Goal: Transaction & Acquisition: Purchase product/service

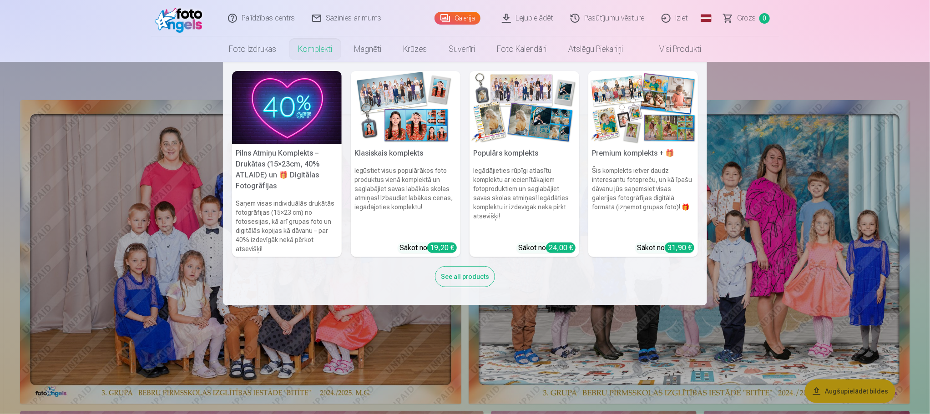
click at [324, 56] on link "Komplekti" at bounding box center [315, 48] width 56 height 25
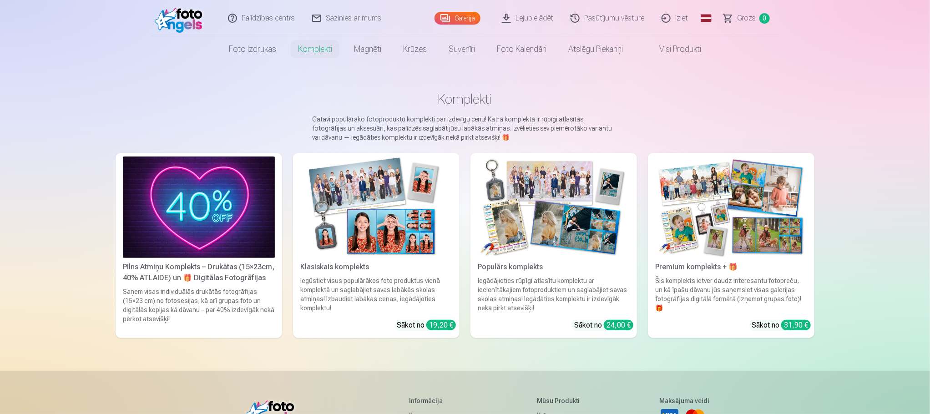
click at [390, 204] on img at bounding box center [376, 208] width 152 height 102
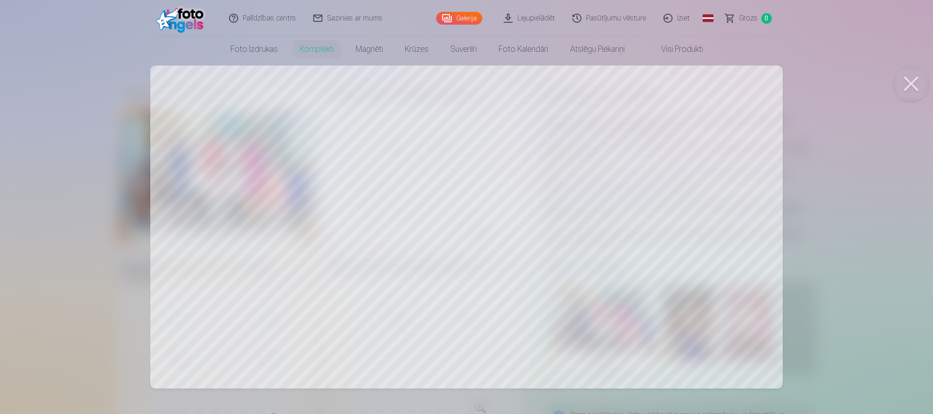
drag, startPoint x: 293, startPoint y: 218, endPoint x: 254, endPoint y: 178, distance: 56.0
click at [254, 178] on div at bounding box center [466, 207] width 933 height 414
click at [914, 86] on button at bounding box center [911, 84] width 36 height 36
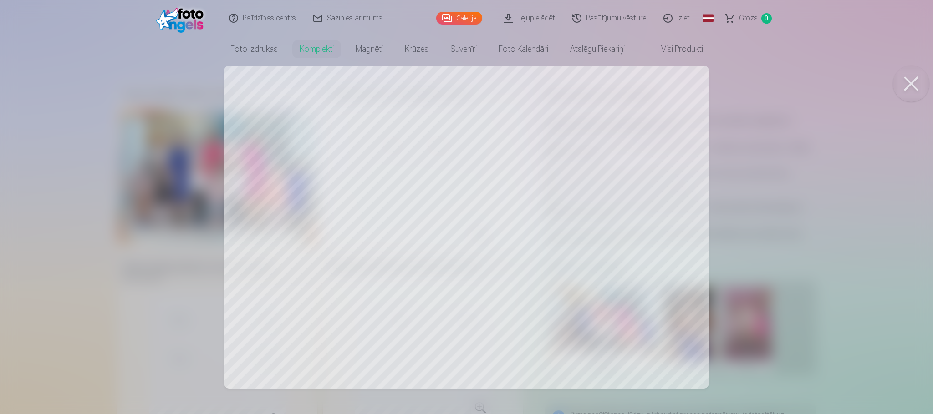
click at [369, 255] on div at bounding box center [466, 207] width 933 height 414
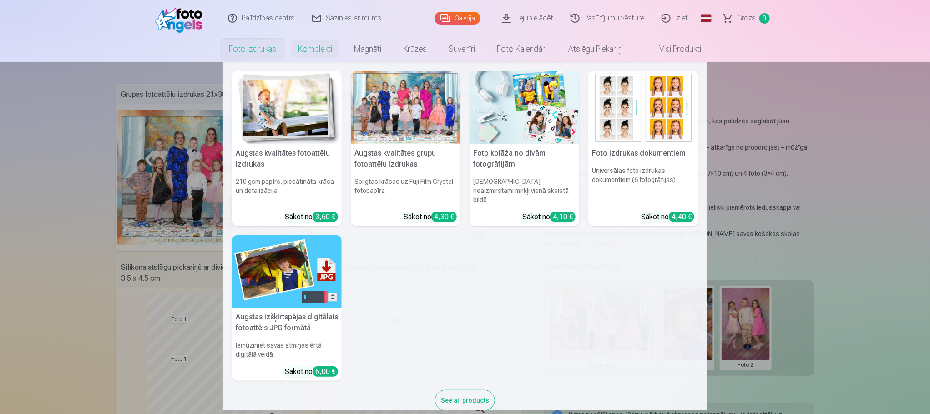
click at [279, 54] on link "Foto izdrukas" at bounding box center [252, 48] width 69 height 25
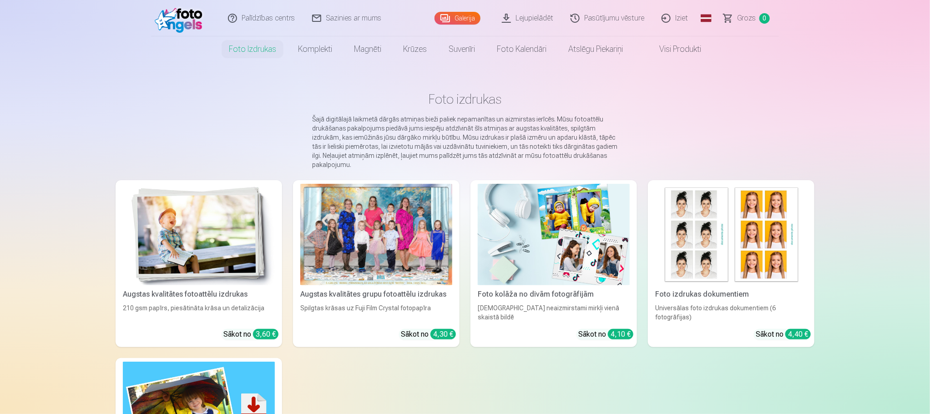
click at [452, 17] on link "Galerija" at bounding box center [458, 18] width 46 height 13
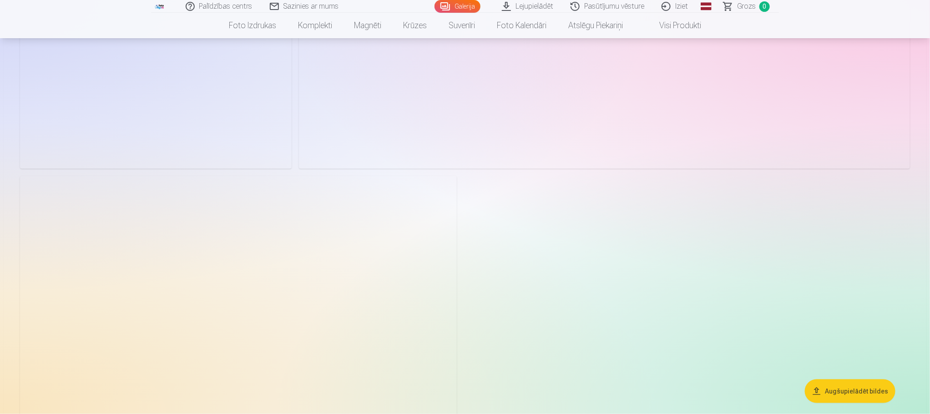
scroll to position [6145, 0]
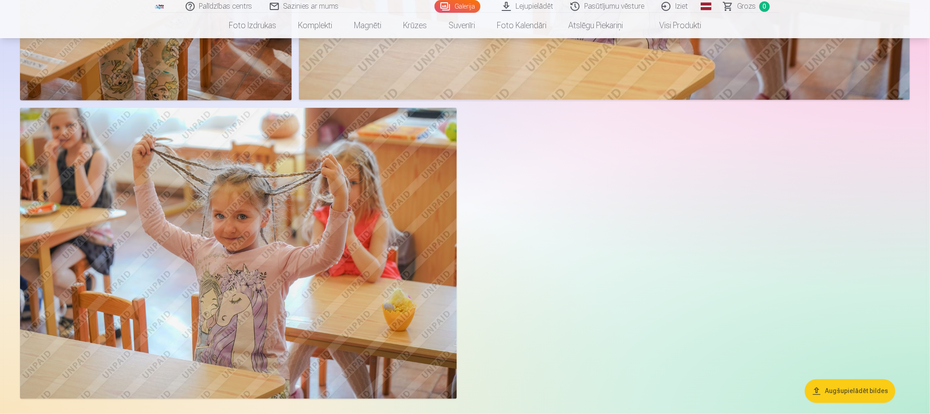
click at [330, 280] on img at bounding box center [238, 253] width 437 height 291
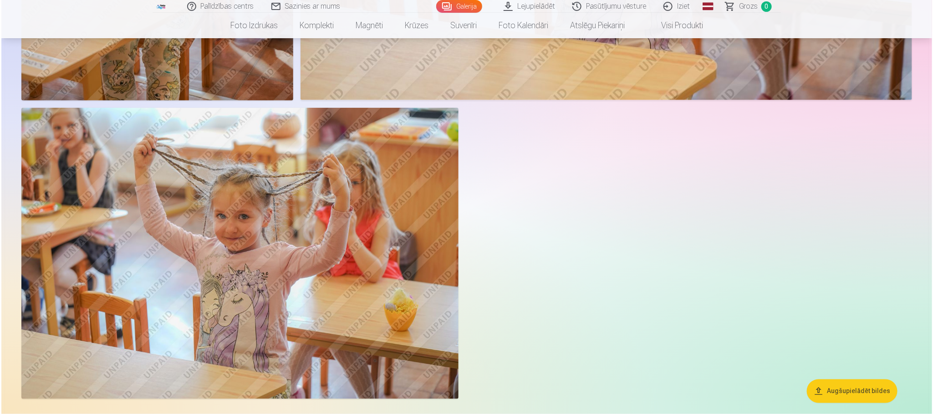
scroll to position [6158, 0]
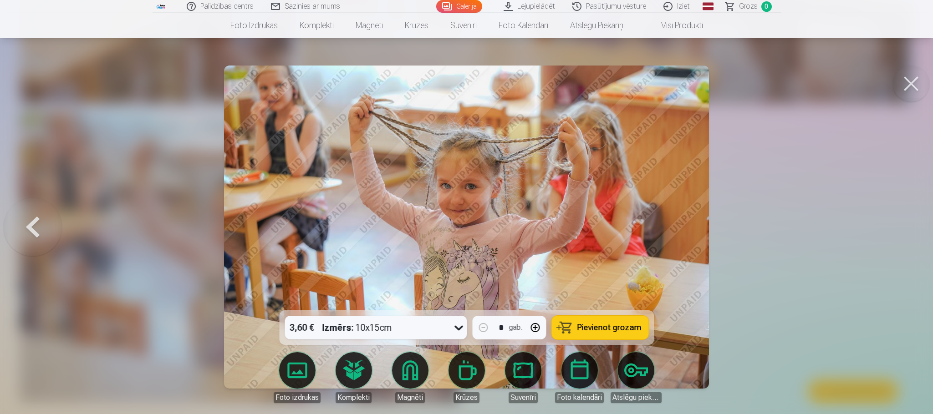
click at [904, 81] on button at bounding box center [911, 84] width 36 height 36
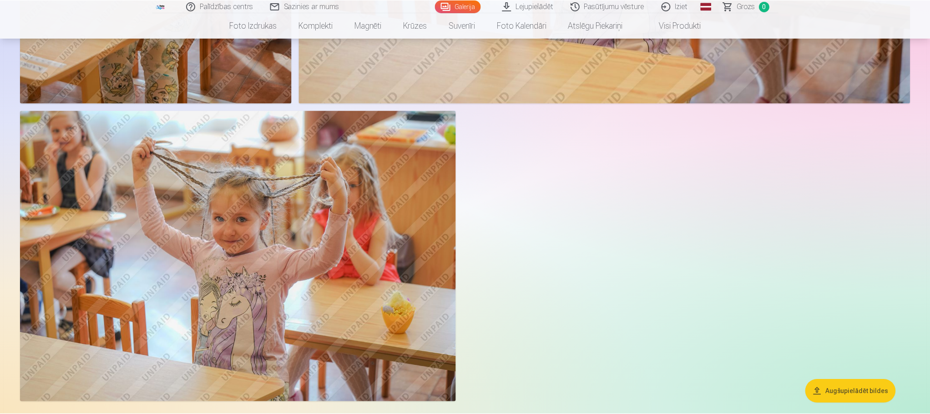
scroll to position [6145, 0]
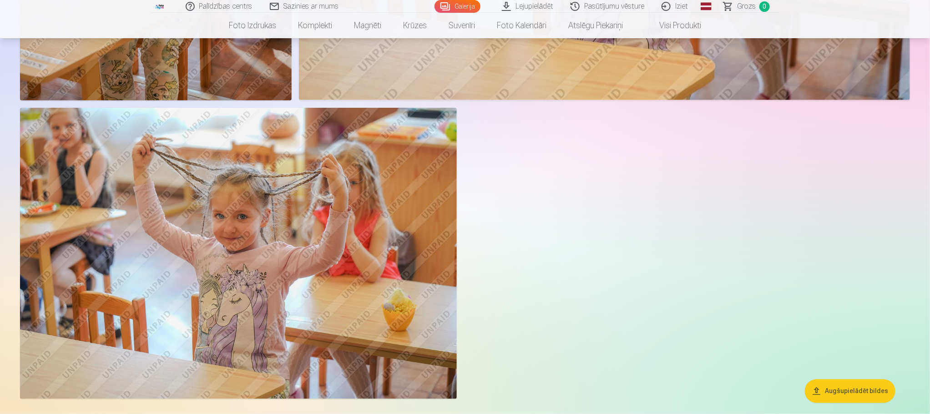
click at [862, 389] on button "Augšupielādēt bildes" at bounding box center [850, 392] width 91 height 24
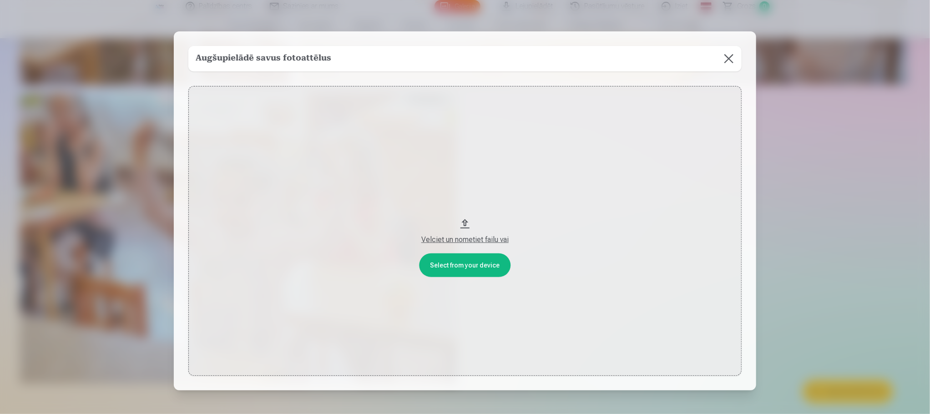
scroll to position [6158, 0]
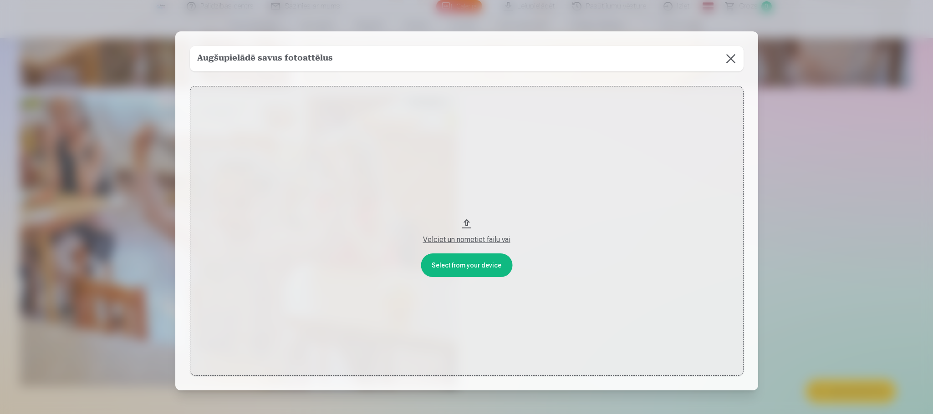
click at [476, 263] on button "Velciet un nometiet failu vai" at bounding box center [467, 231] width 554 height 290
click at [728, 58] on button at bounding box center [730, 58] width 25 height 25
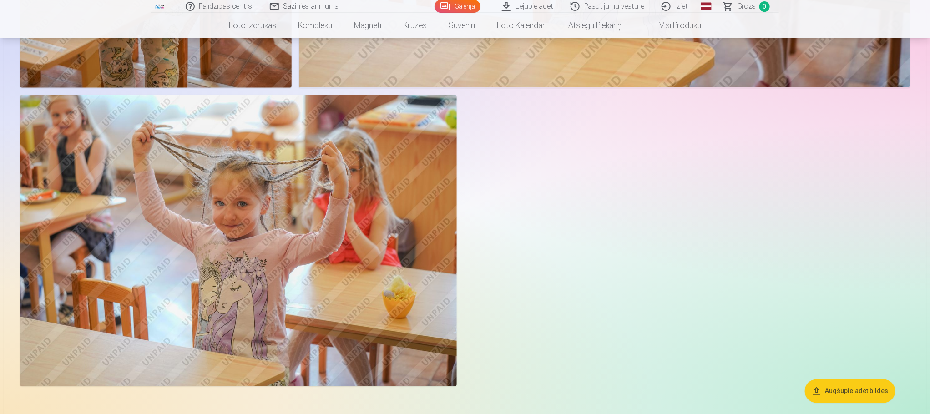
click at [303, 215] on img at bounding box center [238, 240] width 437 height 291
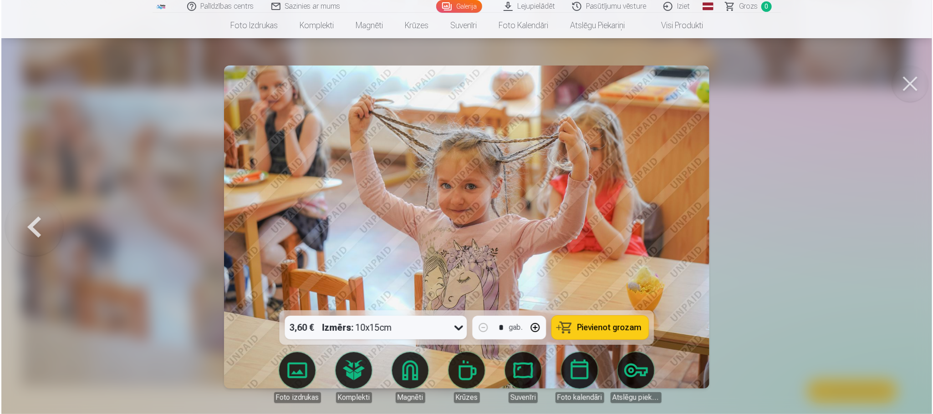
scroll to position [6171, 0]
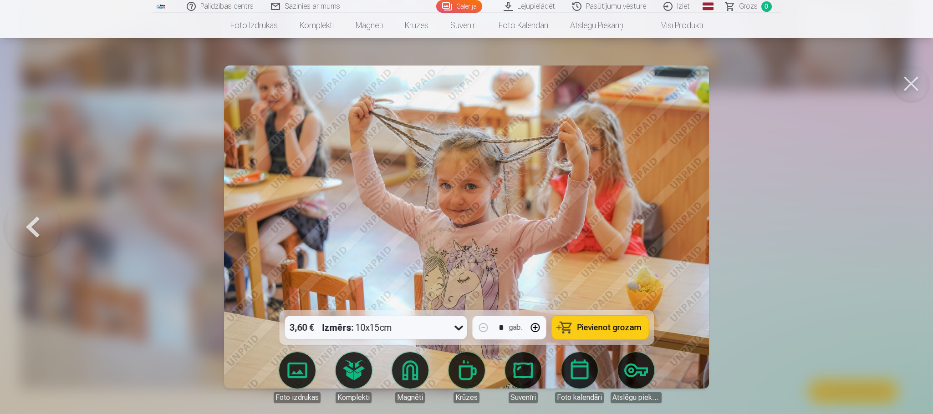
drag, startPoint x: 916, startPoint y: 82, endPoint x: 500, endPoint y: 213, distance: 436.2
click at [916, 82] on button at bounding box center [911, 84] width 36 height 36
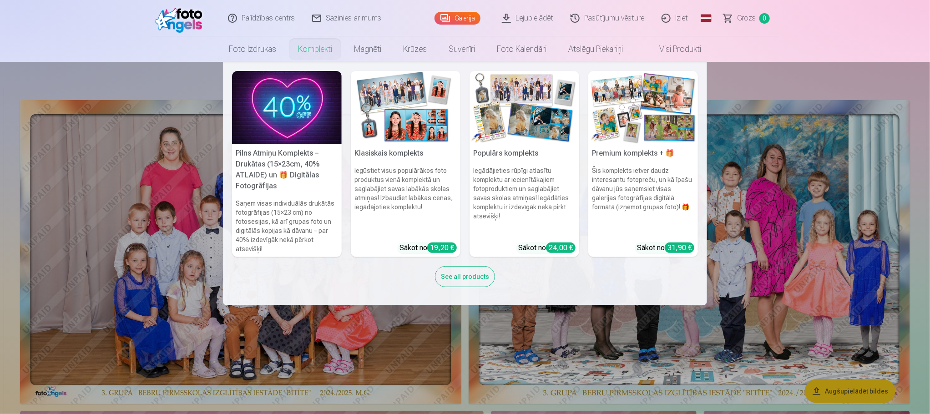
click at [399, 144] on link "Klasiskais komplekts Iegūstiet visus populārākos foto produktus vienā komplektā…" at bounding box center [406, 164] width 110 height 186
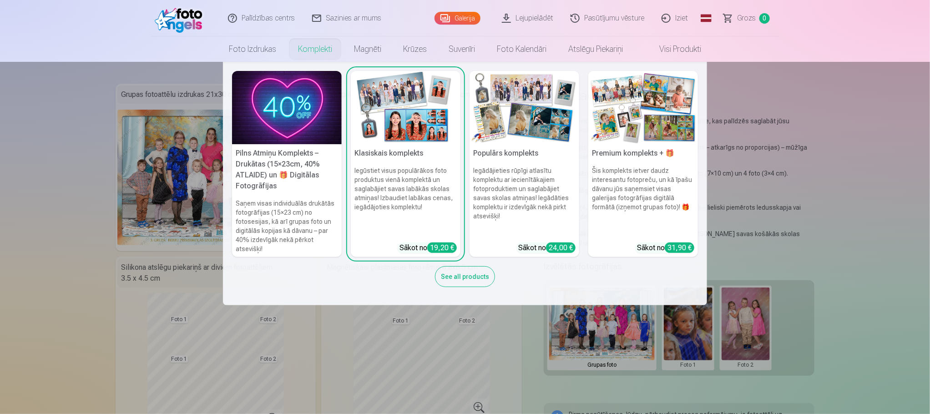
click at [86, 202] on nav "Pilns Atmiņu Komplekts – Drukātas (15×23cm, 40% ATLAIDE) un 🎁 Digitālas Fotogrā…" at bounding box center [465, 184] width 930 height 244
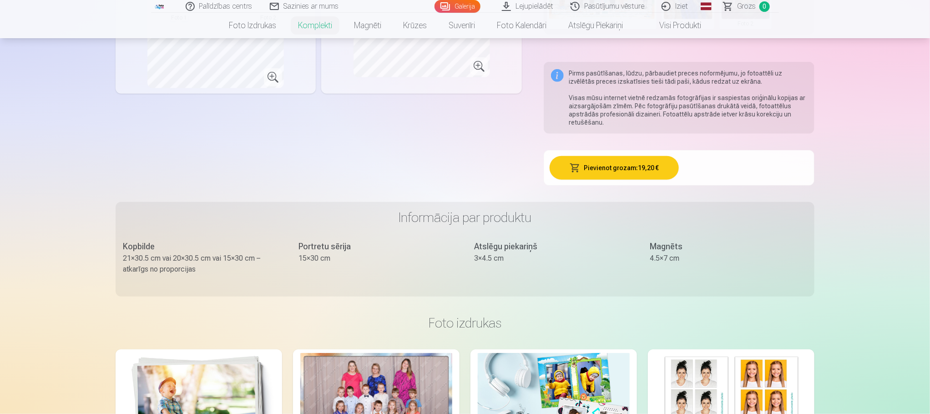
scroll to position [137, 0]
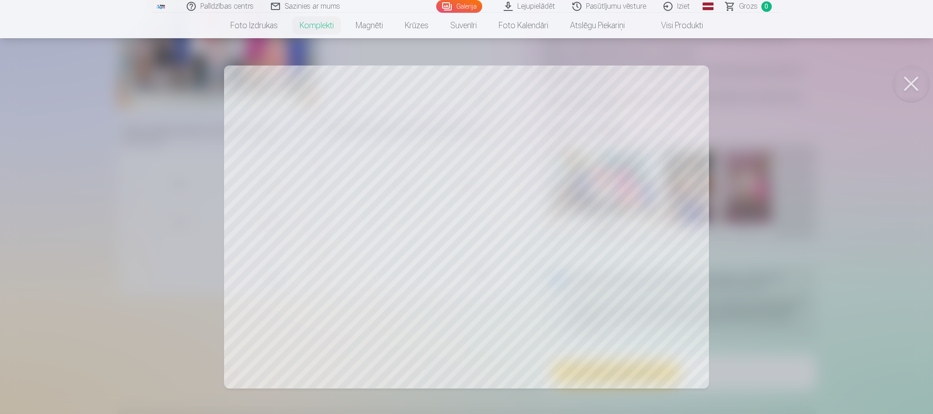
click at [361, 230] on div at bounding box center [466, 207] width 933 height 414
click at [908, 78] on button at bounding box center [911, 84] width 36 height 36
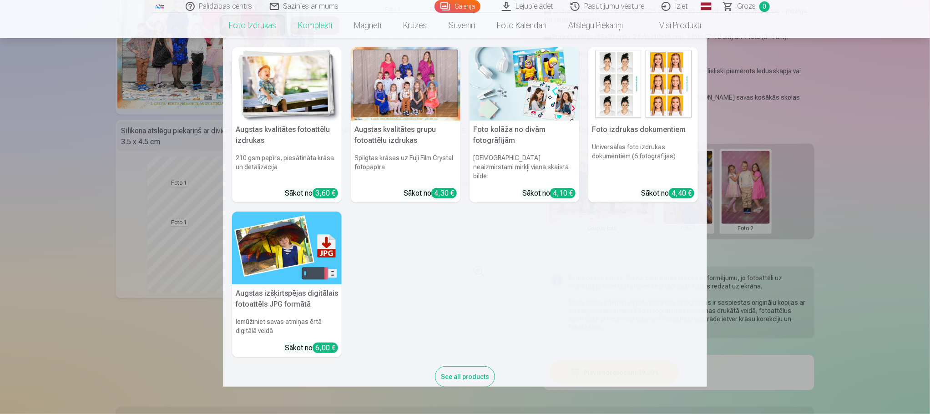
click at [254, 29] on link "Foto izdrukas" at bounding box center [252, 25] width 69 height 25
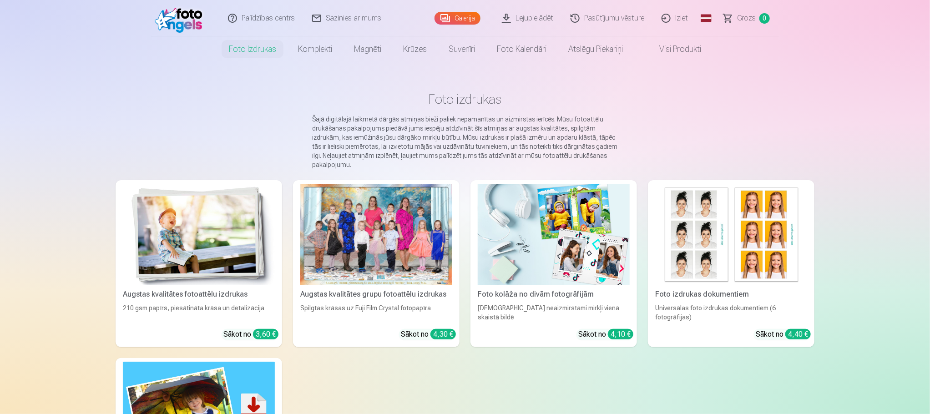
click at [384, 243] on div at bounding box center [376, 235] width 152 height 102
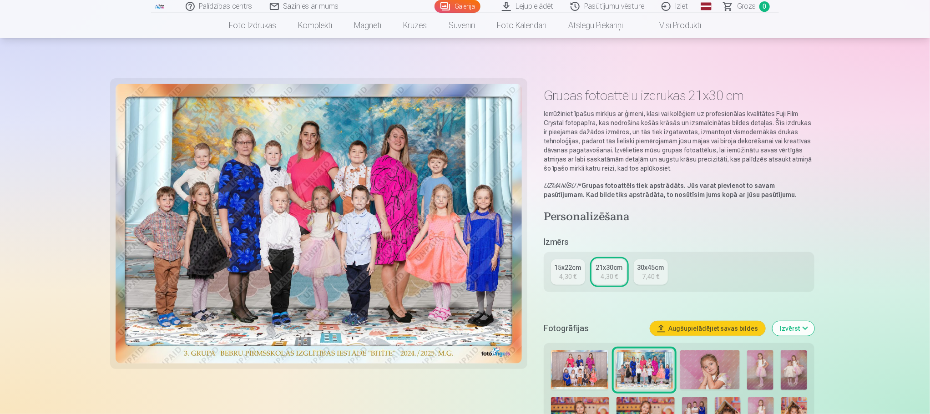
scroll to position [137, 0]
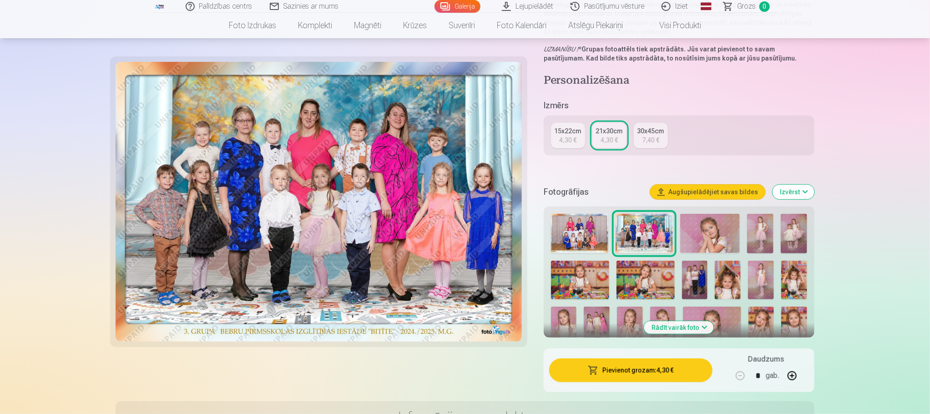
click at [593, 224] on img at bounding box center [579, 234] width 57 height 40
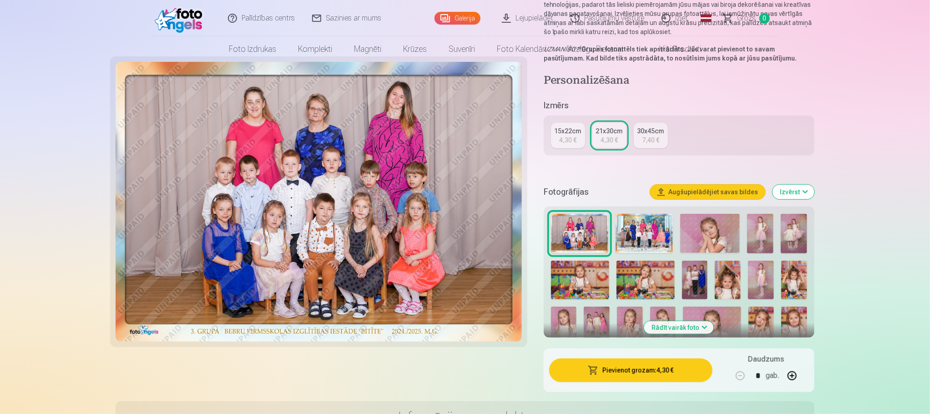
scroll to position [0, 0]
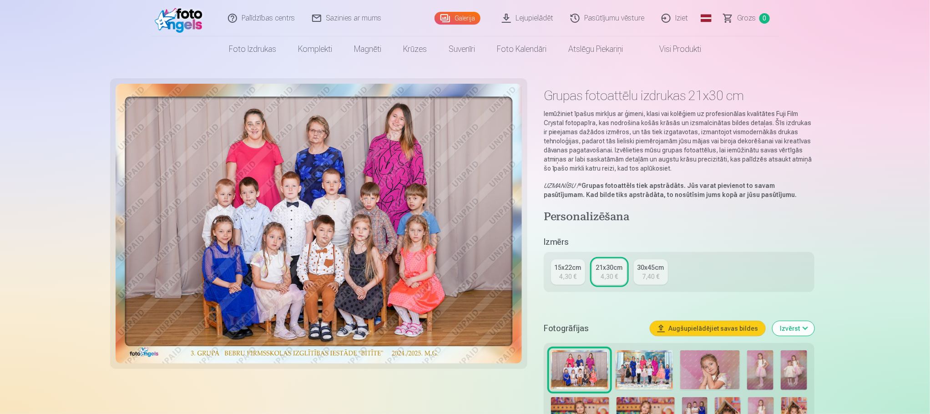
click at [647, 362] on img at bounding box center [644, 370] width 57 height 40
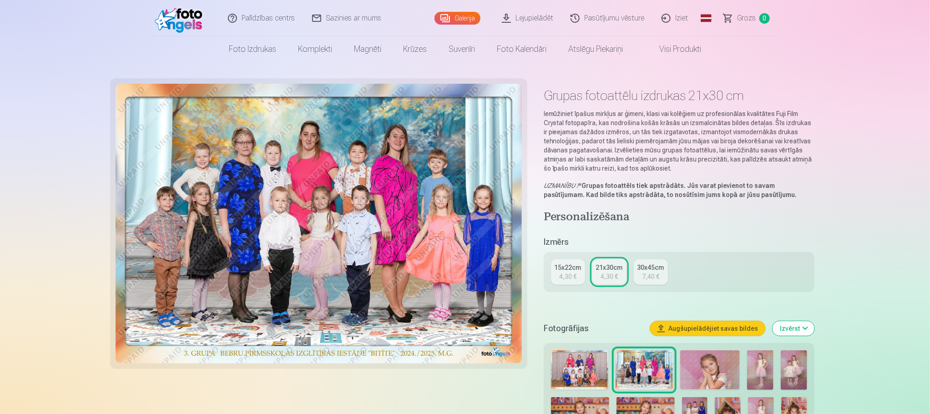
click at [586, 365] on img at bounding box center [579, 370] width 57 height 40
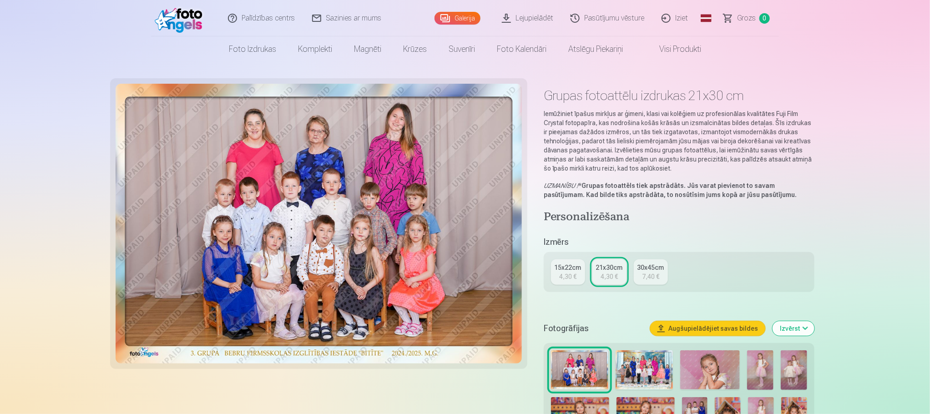
click at [643, 366] on img at bounding box center [644, 370] width 57 height 40
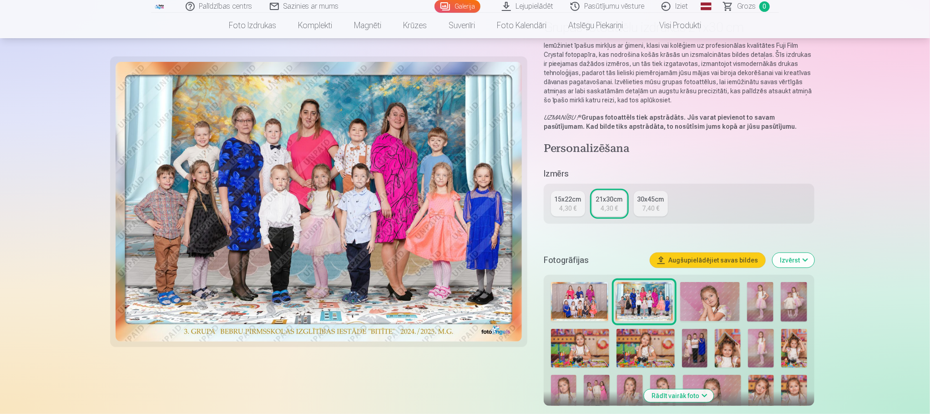
scroll to position [273, 0]
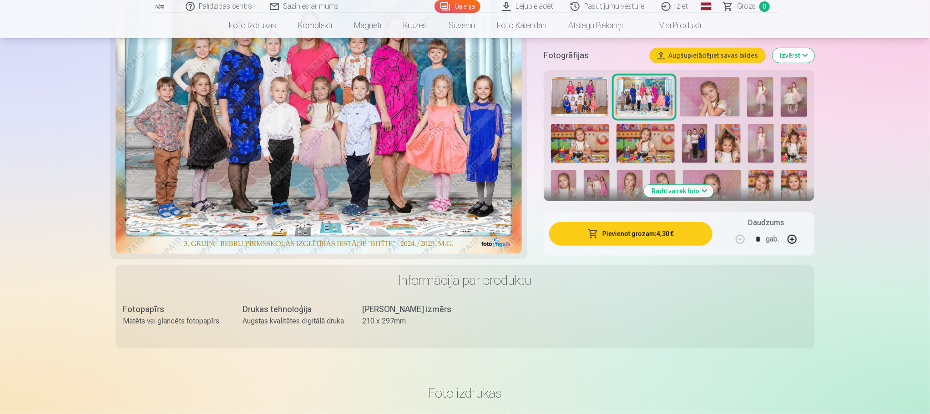
click at [661, 234] on button "Pievienot grozam : 4,30 €" at bounding box center [630, 234] width 163 height 24
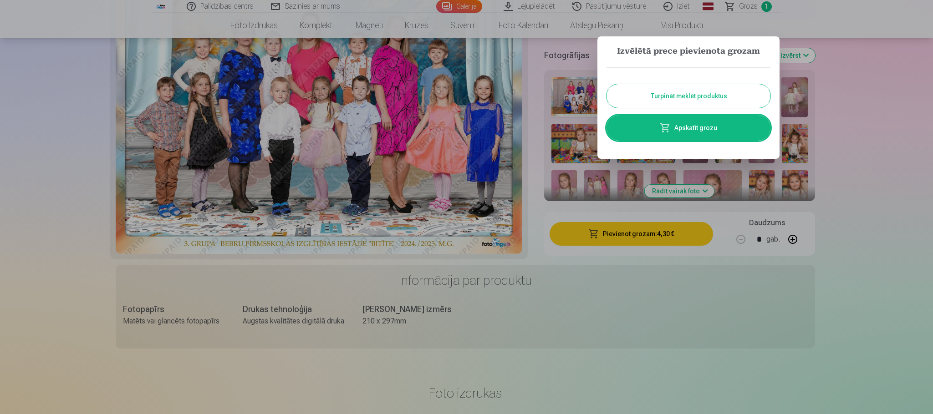
click at [734, 91] on button "Turpināt meklēt produktus" at bounding box center [688, 96] width 164 height 24
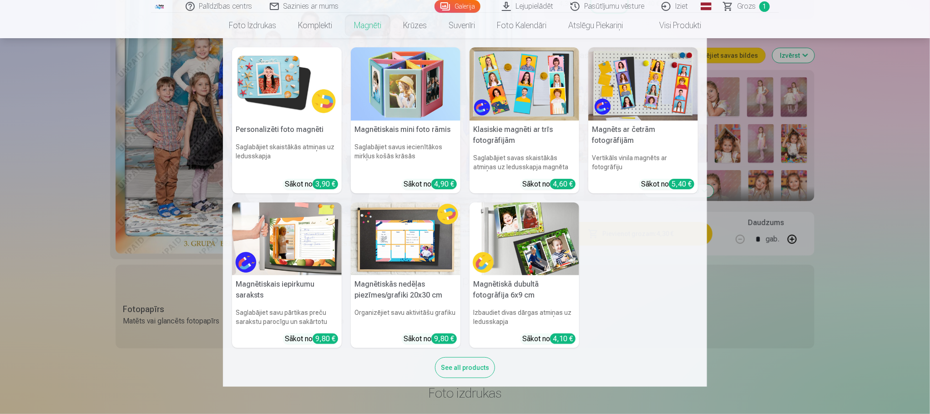
click at [379, 27] on link "Magnēti" at bounding box center [367, 25] width 49 height 25
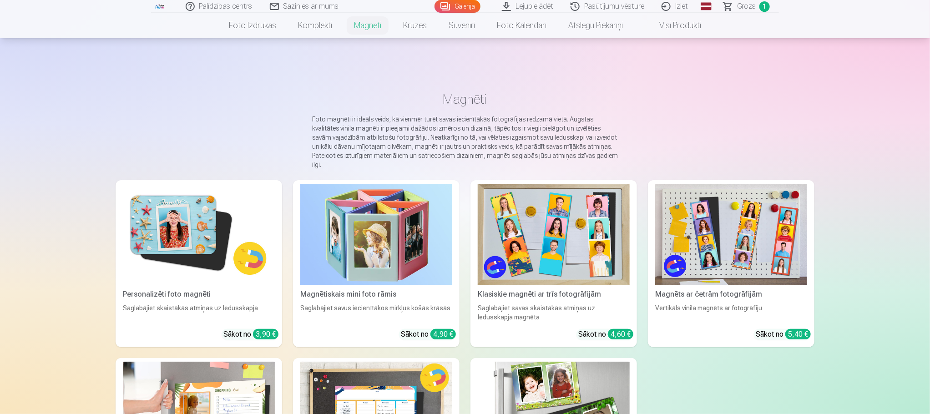
scroll to position [68, 0]
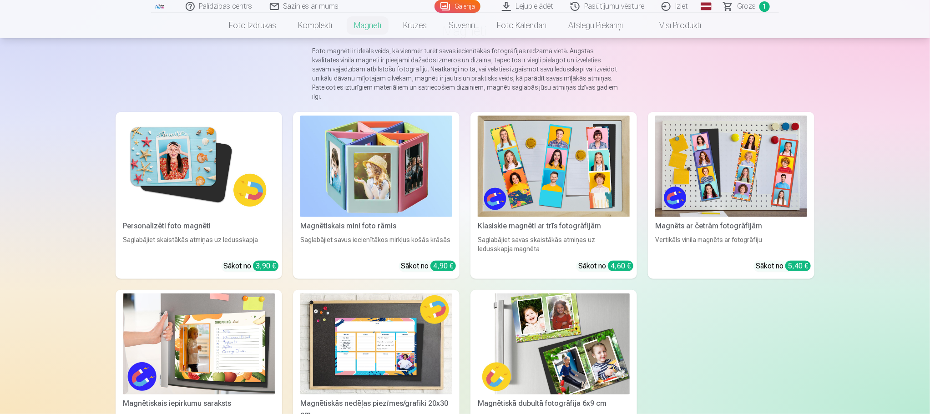
click at [239, 132] on img at bounding box center [199, 167] width 152 height 102
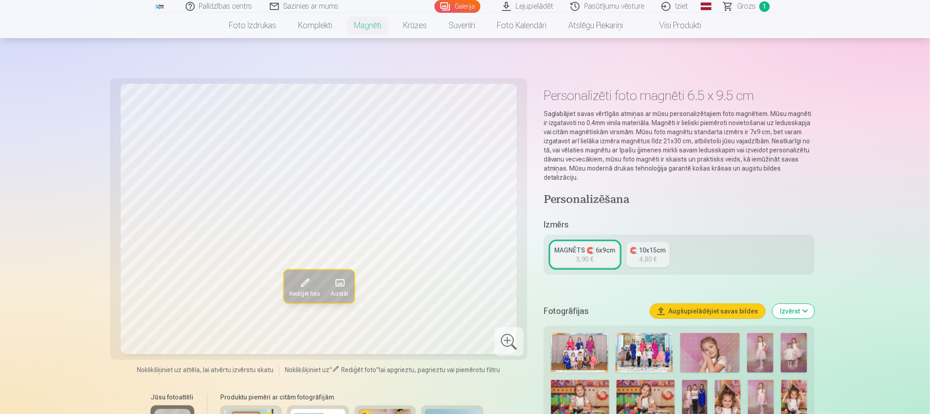
scroll to position [205, 0]
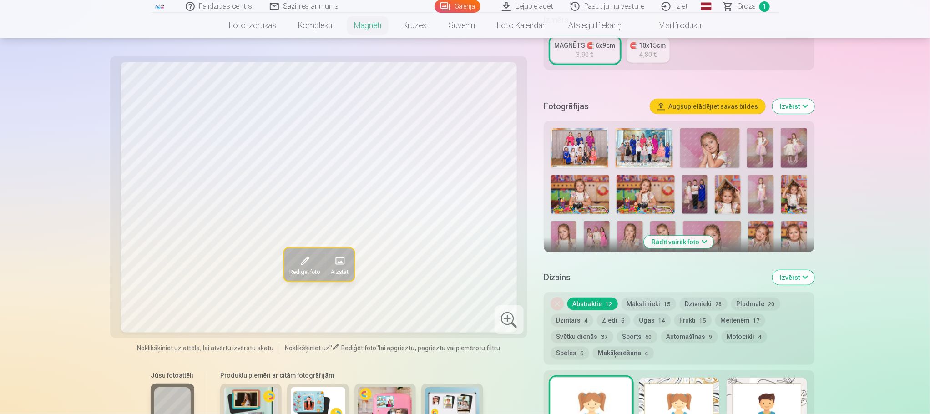
click at [698, 236] on button "Rādīt vairāk foto" at bounding box center [680, 242] width 70 height 13
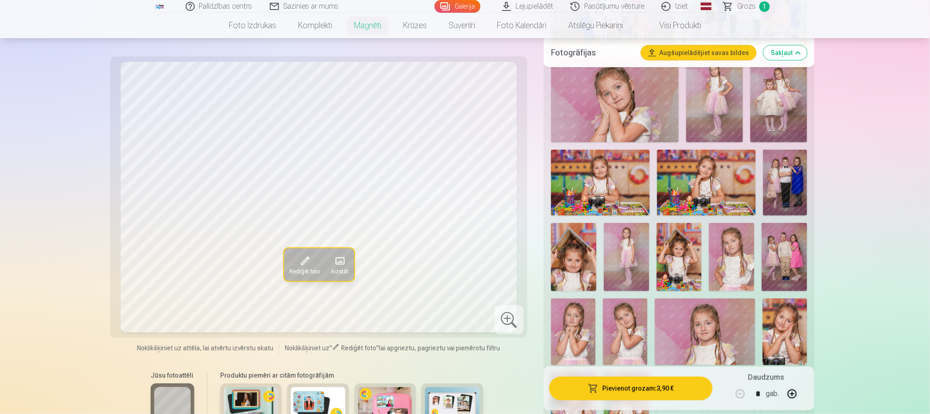
scroll to position [478, 0]
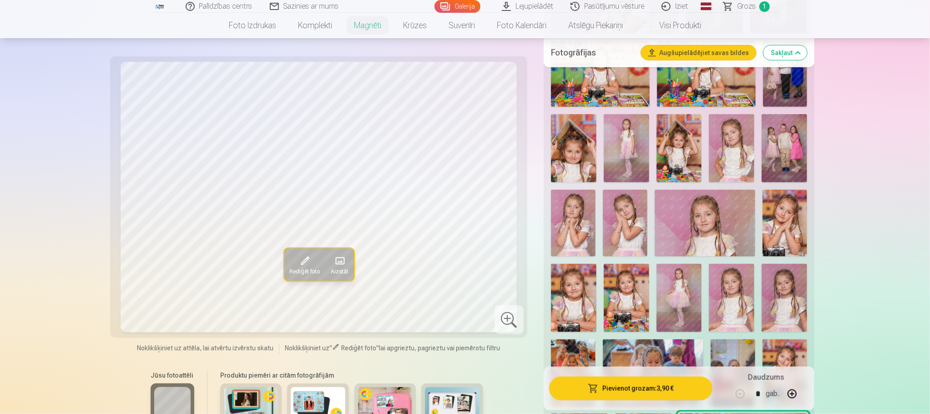
click at [579, 208] on img at bounding box center [573, 223] width 45 height 67
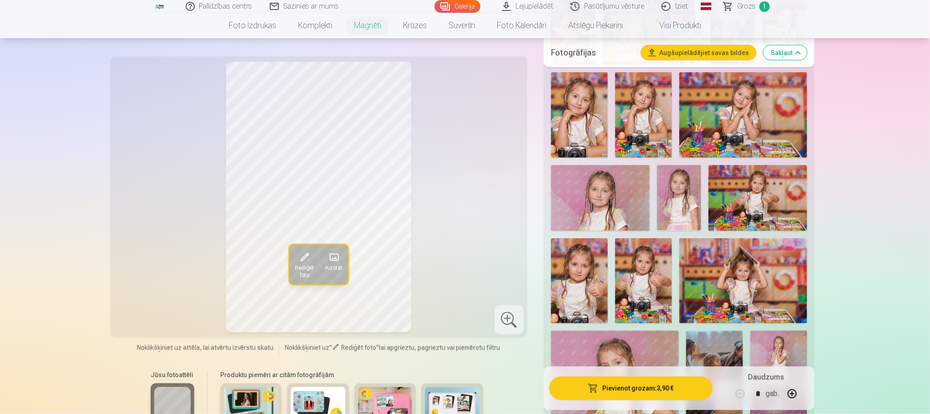
scroll to position [956, 0]
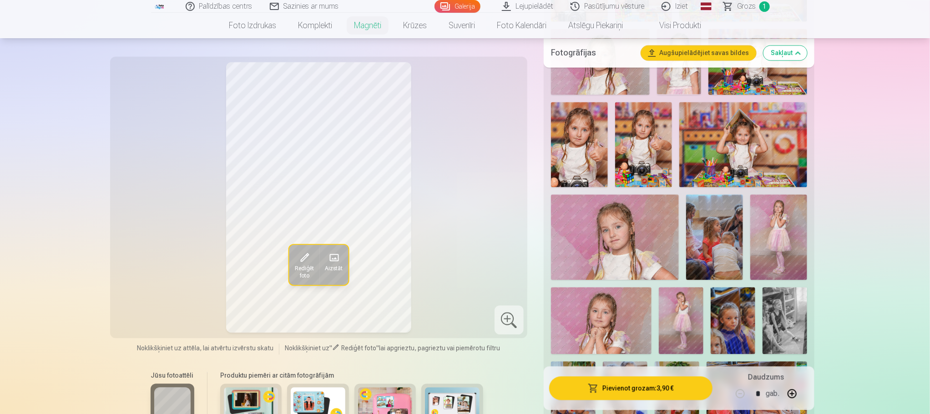
click at [785, 205] on img at bounding box center [779, 236] width 57 height 85
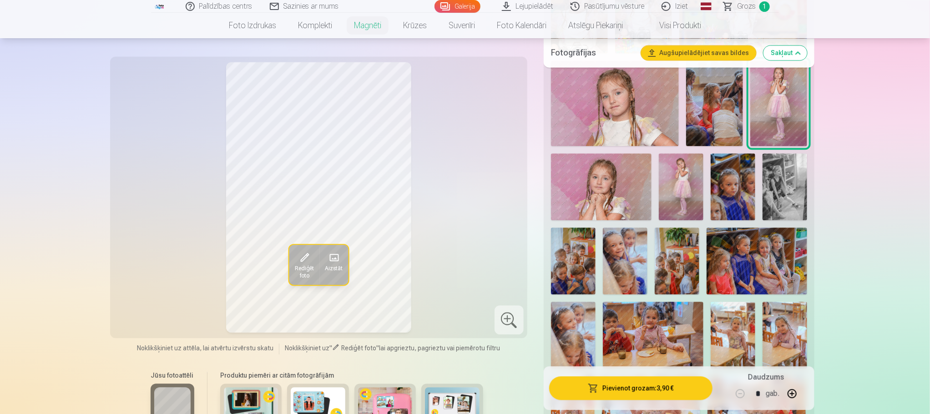
scroll to position [1092, 0]
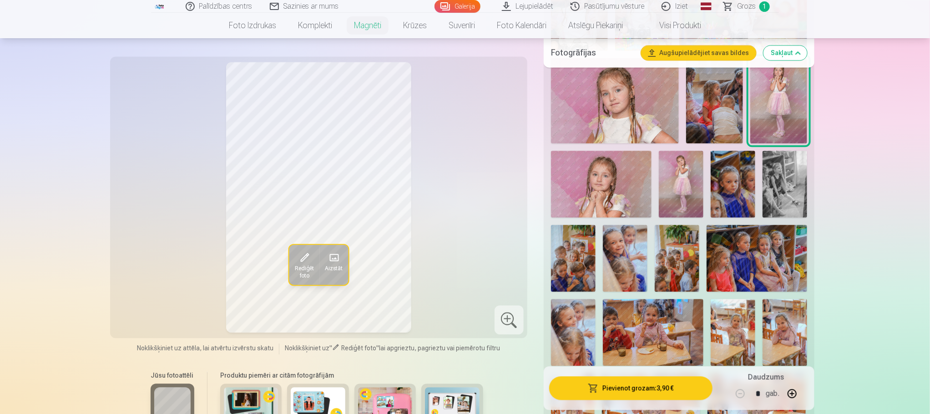
click at [686, 173] on img at bounding box center [681, 184] width 45 height 67
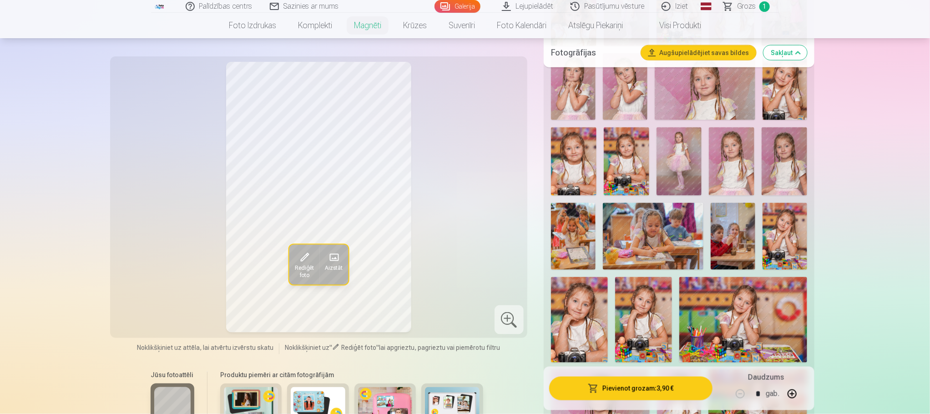
scroll to position [478, 0]
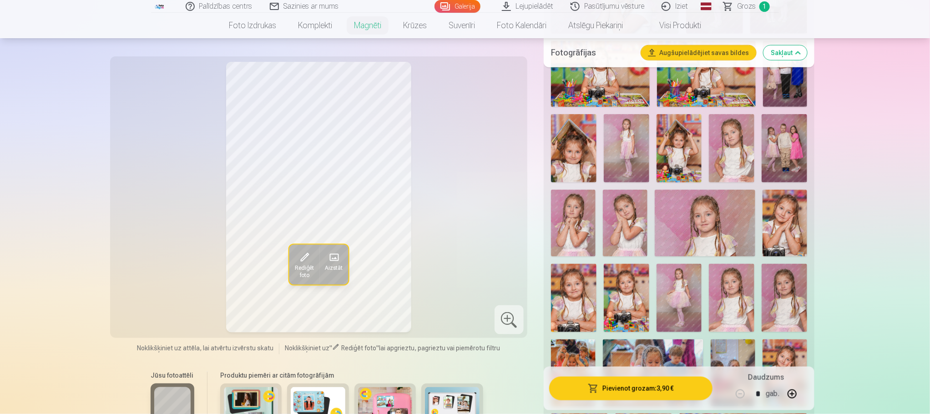
click at [676, 287] on img at bounding box center [680, 298] width 46 height 68
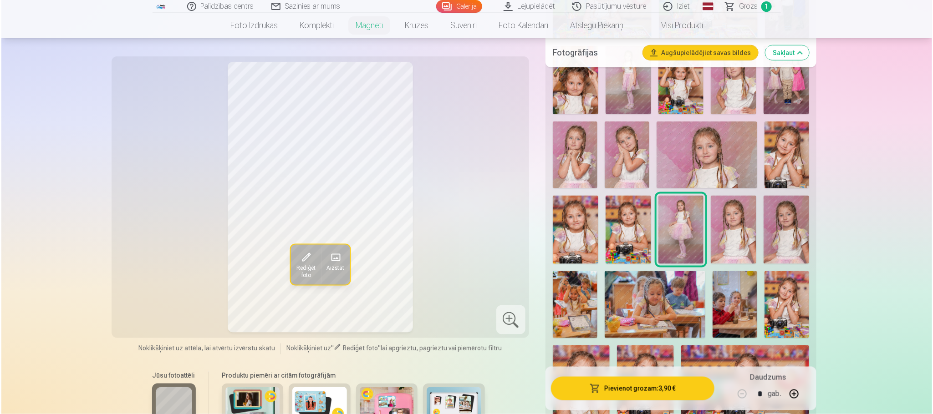
scroll to position [683, 0]
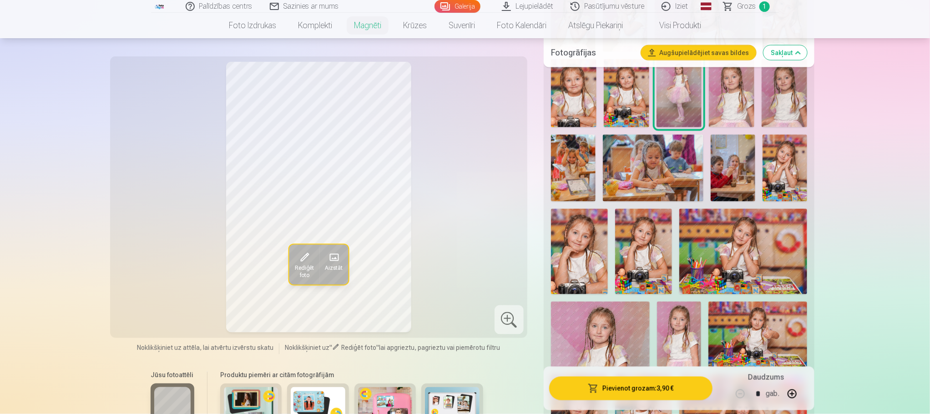
click at [306, 274] on span "Rediģēt foto" at bounding box center [305, 272] width 20 height 15
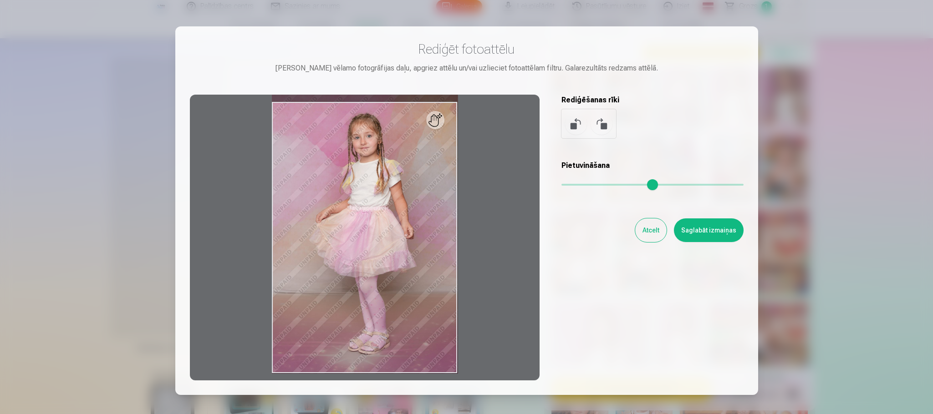
click at [713, 225] on button "Saglabāt izmaiņas" at bounding box center [709, 230] width 70 height 24
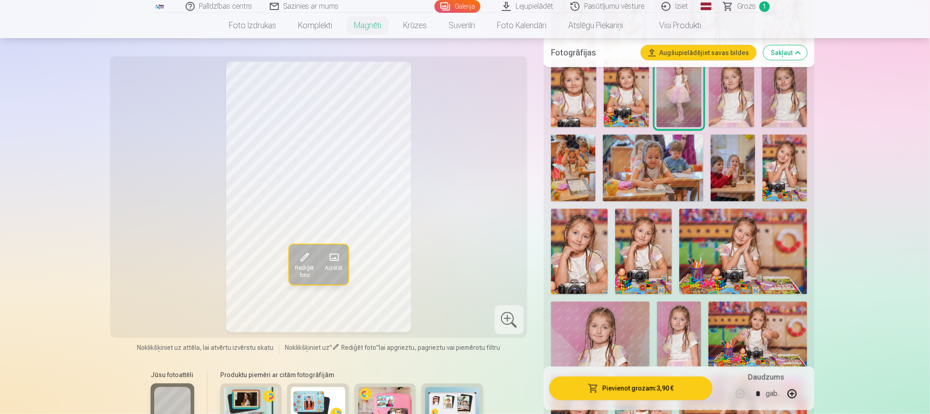
click at [668, 386] on button "Pievienot grozam : 3,90 €" at bounding box center [630, 389] width 163 height 24
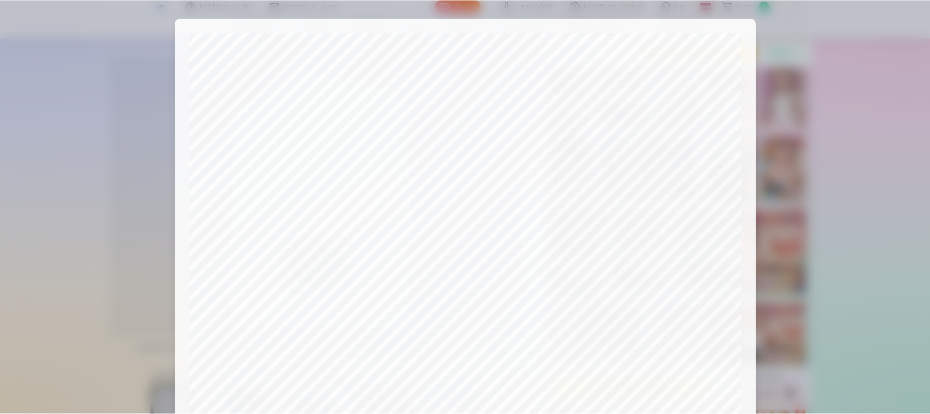
scroll to position [241, 0]
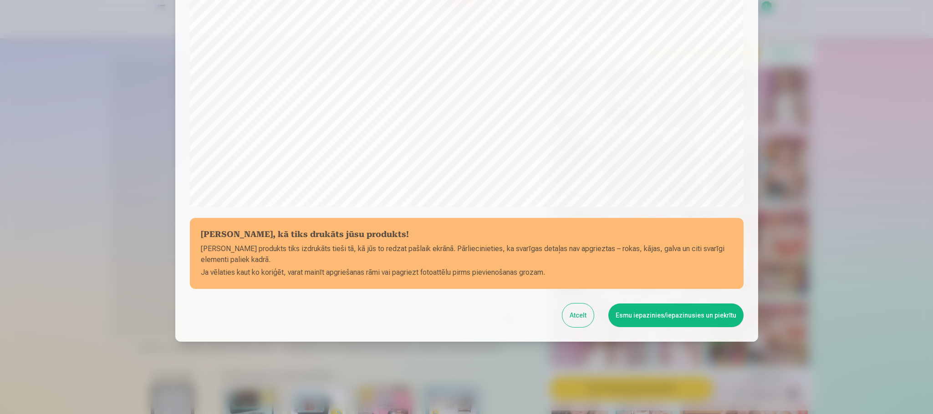
click at [671, 315] on button "Esmu iepazinies/iepazinusies un piekrītu" at bounding box center [675, 316] width 135 height 24
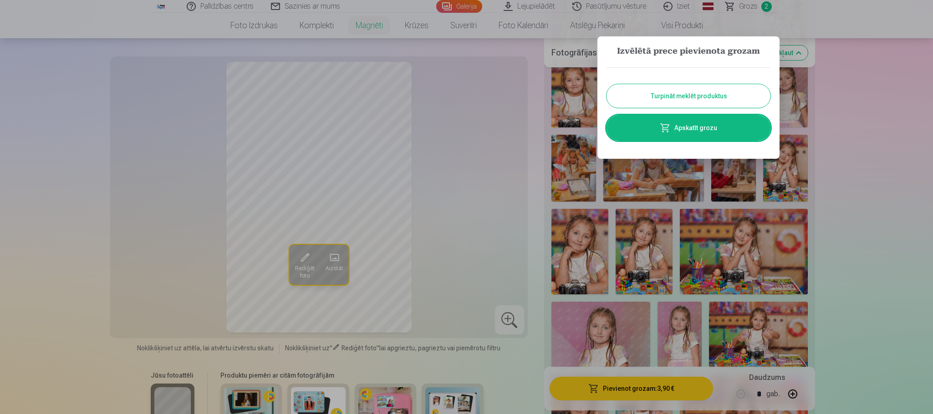
click at [702, 96] on button "Turpināt meklēt produktus" at bounding box center [688, 96] width 164 height 24
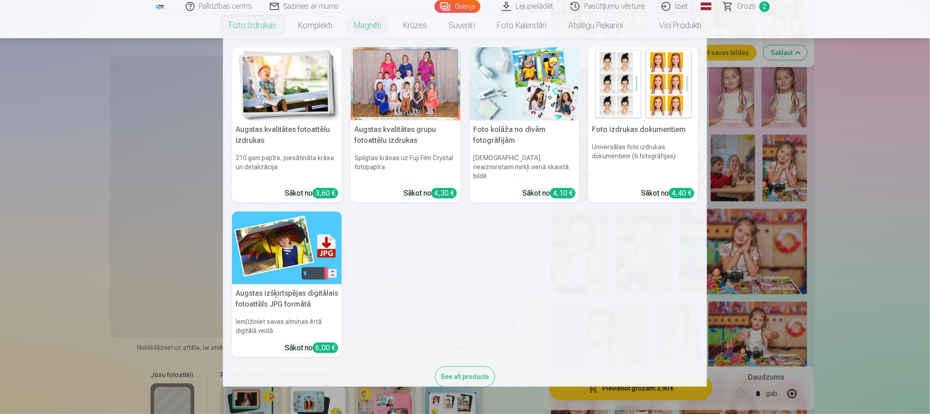
click at [296, 85] on img at bounding box center [287, 83] width 110 height 73
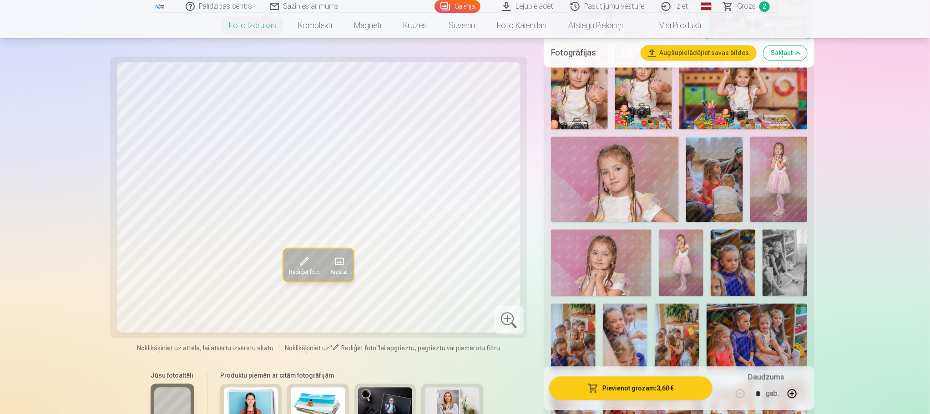
scroll to position [1366, 0]
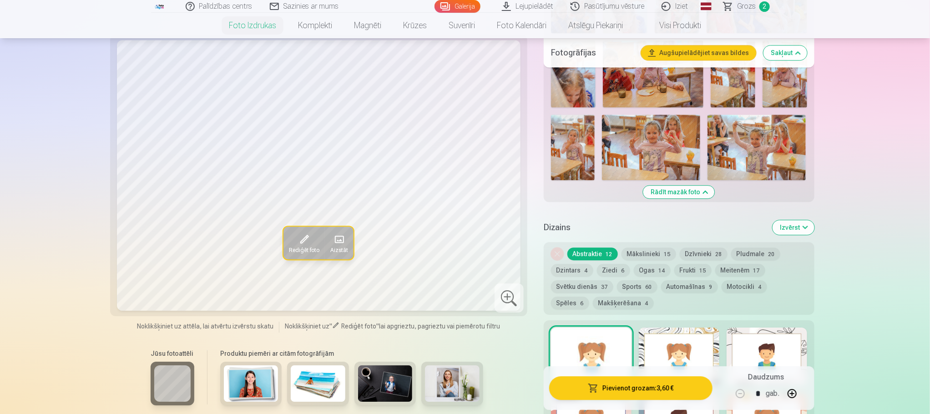
click at [791, 141] on img at bounding box center [757, 148] width 98 height 66
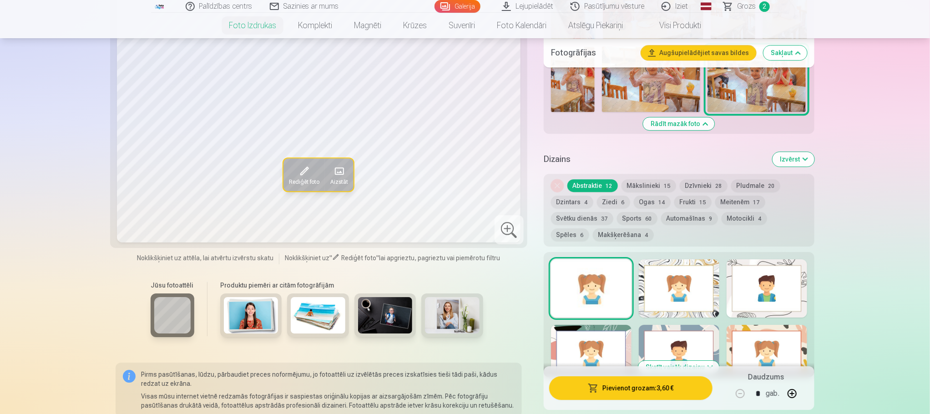
click at [694, 279] on div at bounding box center [679, 288] width 81 height 58
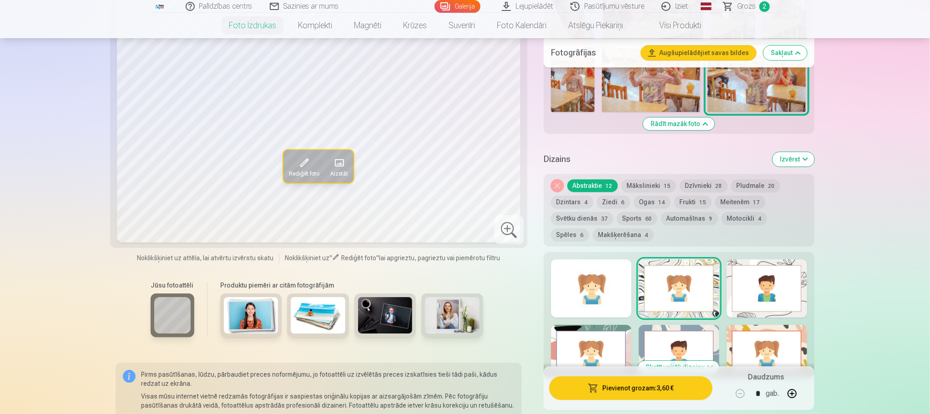
scroll to position [1639, 0]
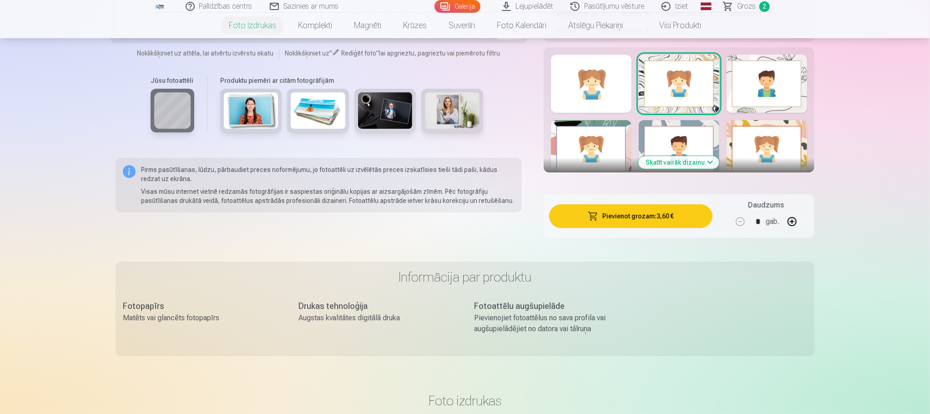
click at [698, 164] on button "Skatīt vairāk dizainu" at bounding box center [679, 162] width 81 height 13
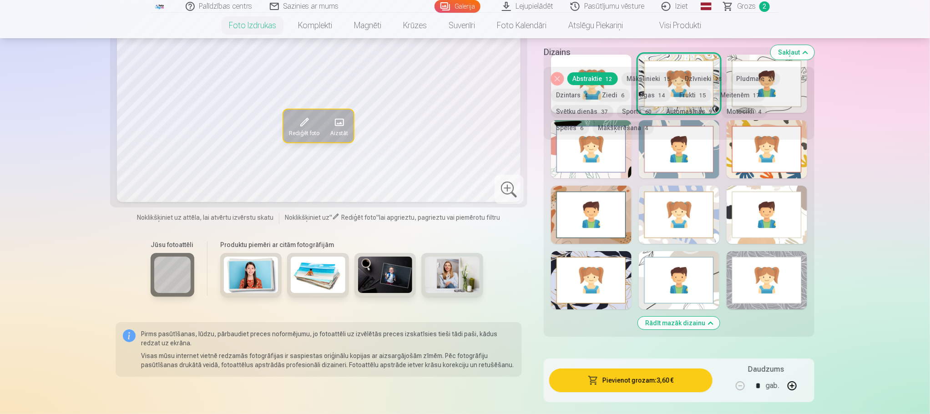
click at [710, 290] on div at bounding box center [679, 280] width 81 height 58
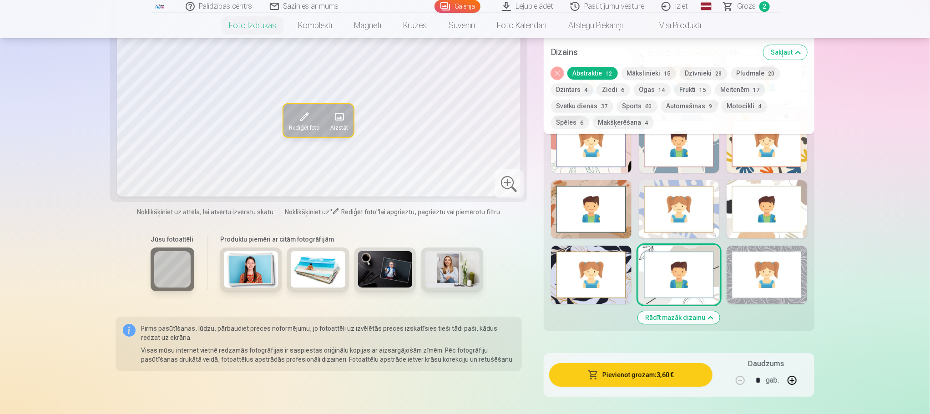
click at [603, 275] on div at bounding box center [591, 275] width 81 height 58
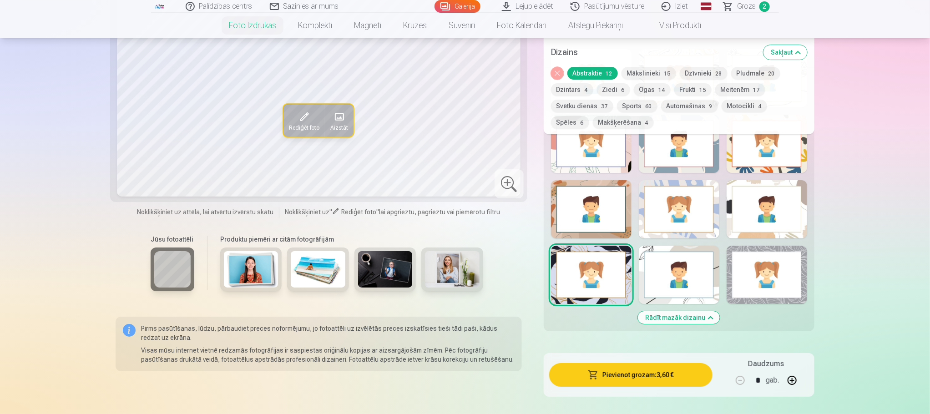
click at [687, 263] on div at bounding box center [679, 275] width 81 height 58
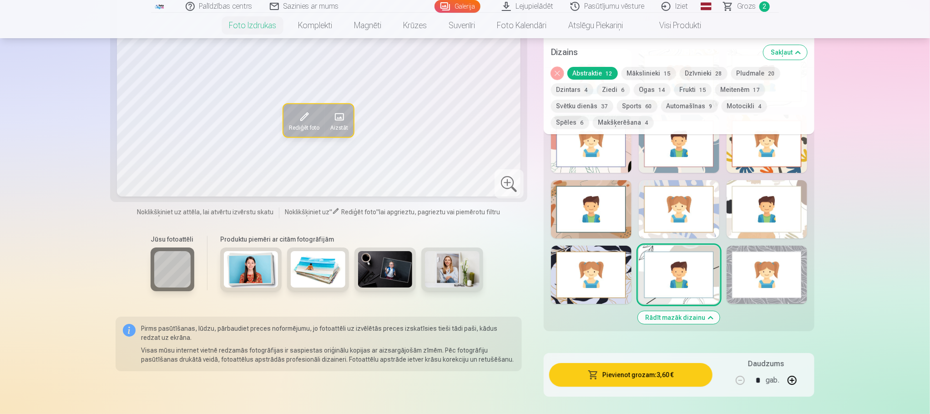
click at [642, 368] on button "Pievienot grozam : 3,60 €" at bounding box center [630, 375] width 163 height 24
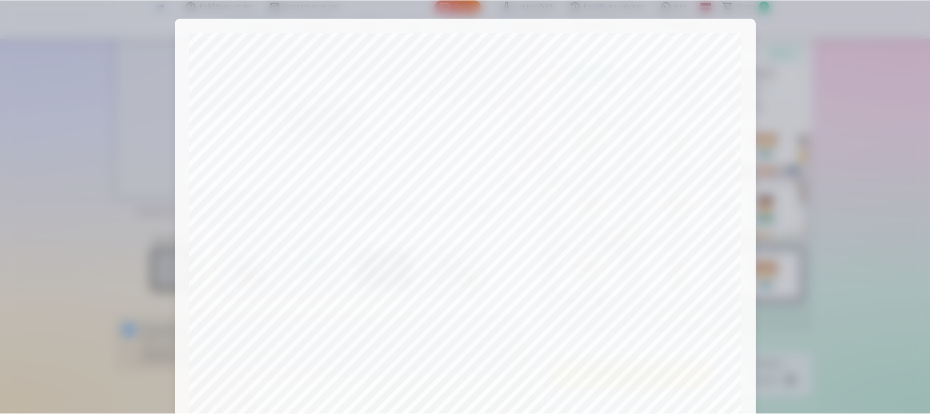
scroll to position [241, 0]
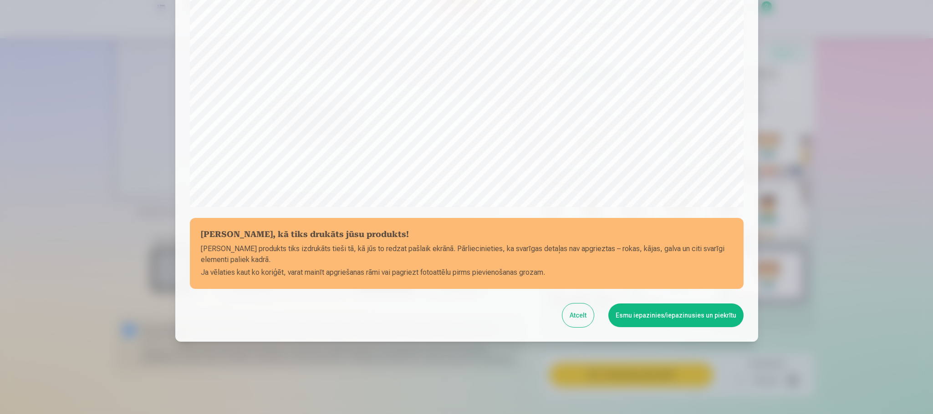
click at [681, 320] on button "Esmu iepazinies/iepazinusies un piekrītu" at bounding box center [675, 316] width 135 height 24
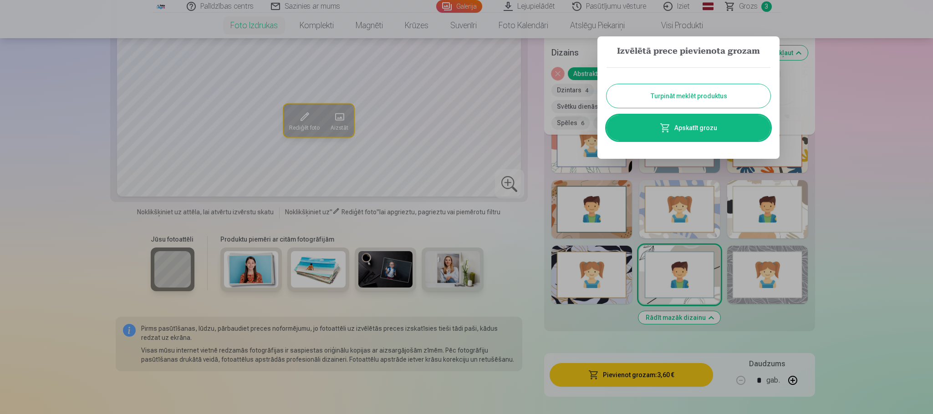
click at [702, 96] on button "Turpināt meklēt produktus" at bounding box center [688, 96] width 164 height 24
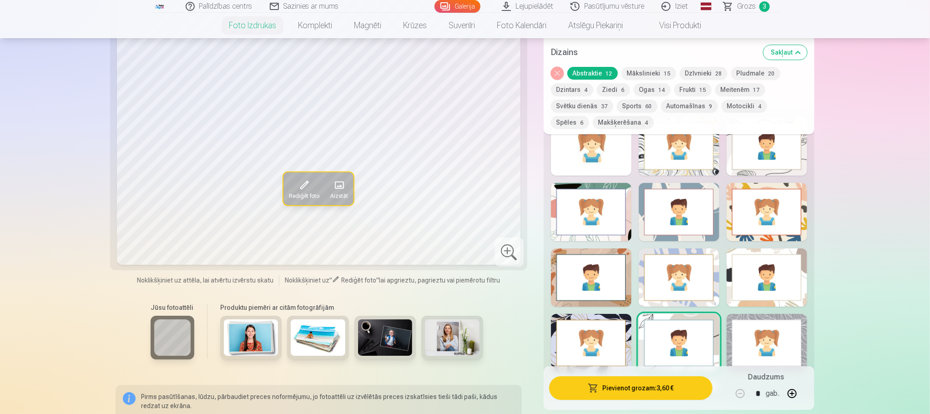
click at [553, 70] on button "Noņemiet dizainu" at bounding box center [557, 73] width 13 height 13
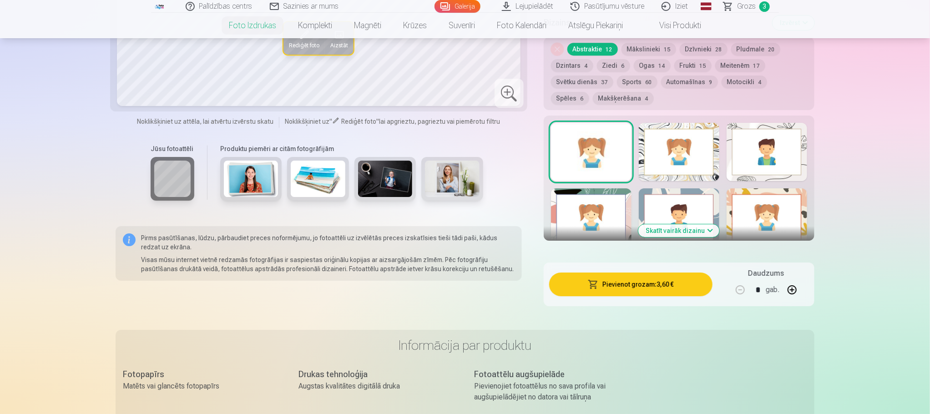
scroll to position [1490, 0]
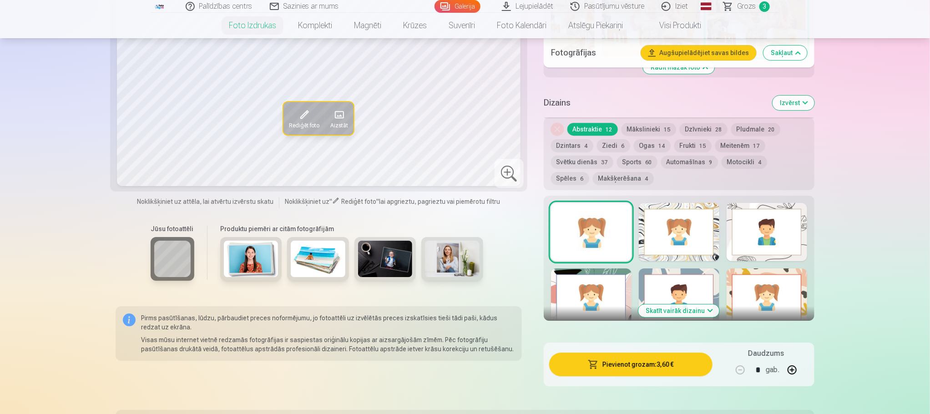
click at [745, 5] on span "Grozs" at bounding box center [746, 6] width 19 height 11
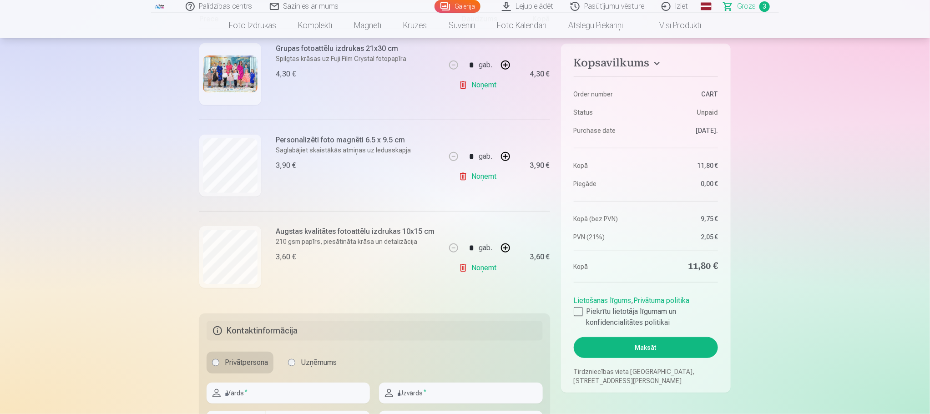
scroll to position [137, 0]
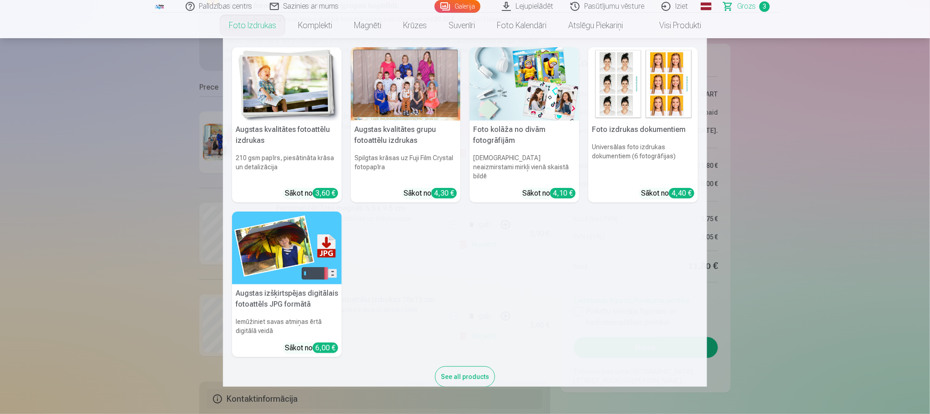
click at [260, 24] on link "Foto izdrukas" at bounding box center [252, 25] width 69 height 25
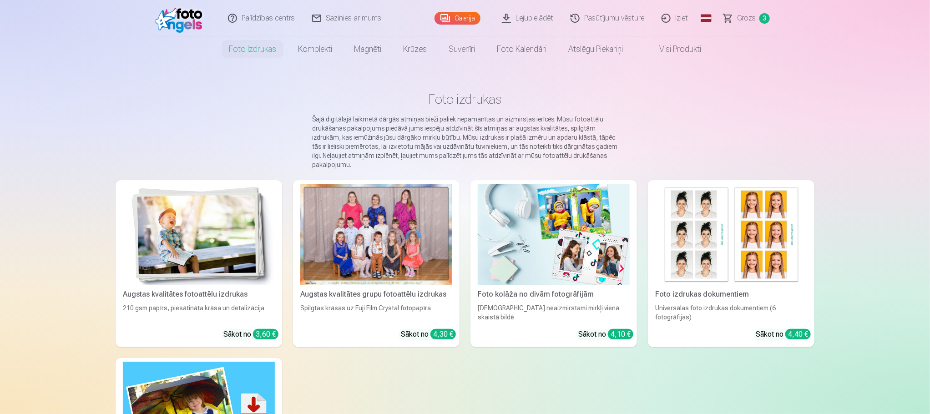
click at [741, 18] on span "Grozs" at bounding box center [746, 18] width 19 height 11
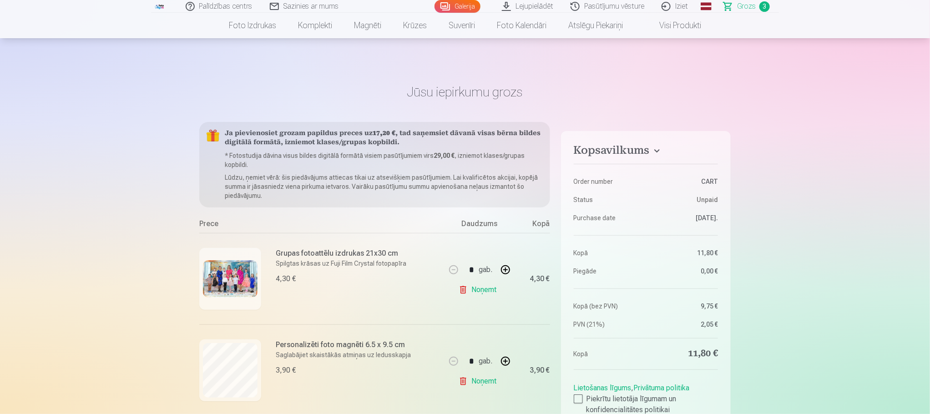
scroll to position [137, 0]
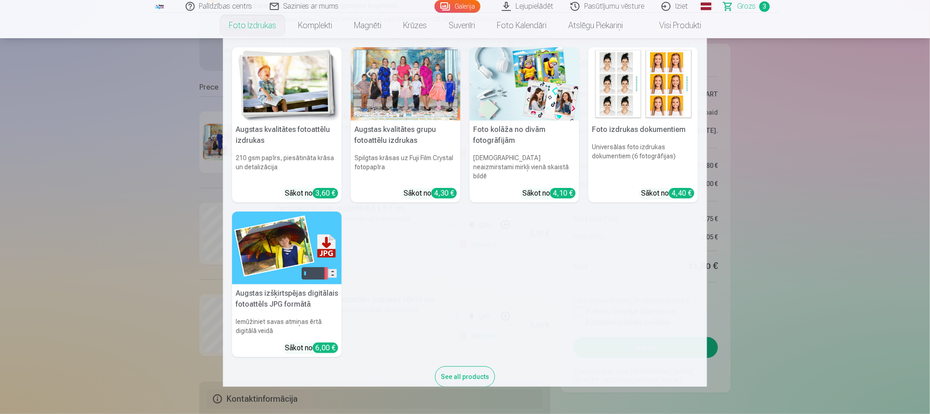
click at [261, 27] on link "Foto izdrukas" at bounding box center [252, 25] width 69 height 25
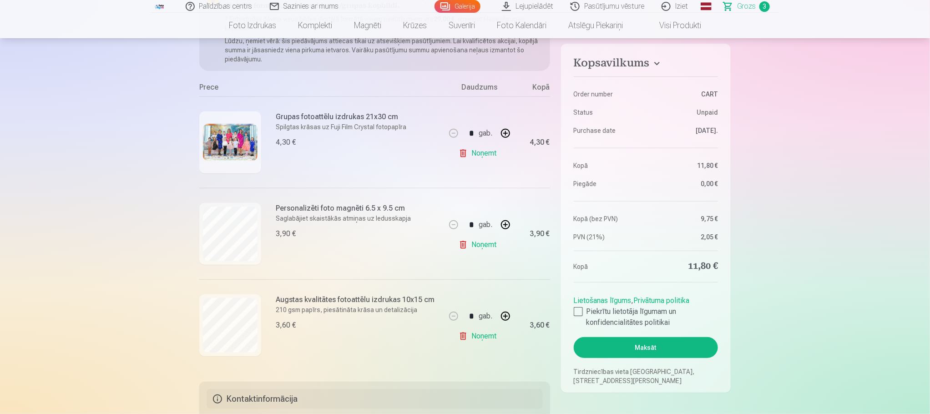
click at [259, 91] on div "Prece" at bounding box center [322, 89] width 246 height 15
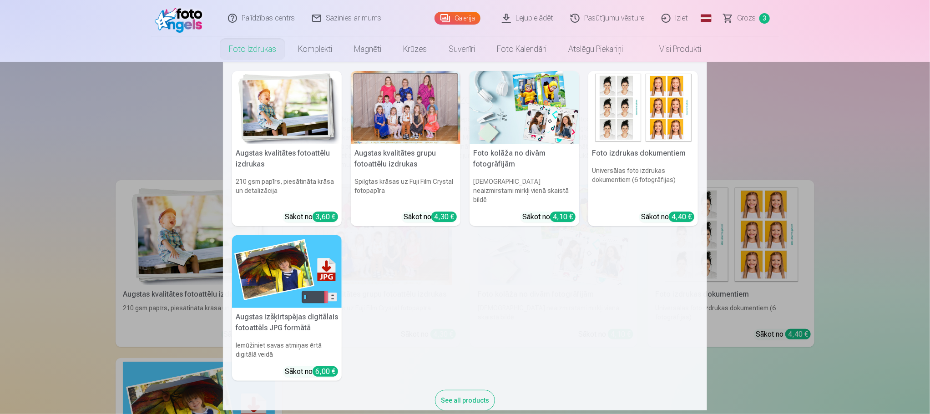
click at [123, 242] on nav "Augstas kvalitātes fotoattēlu izdrukas 210 gsm papīrs, piesātināta krāsa un det…" at bounding box center [465, 236] width 930 height 349
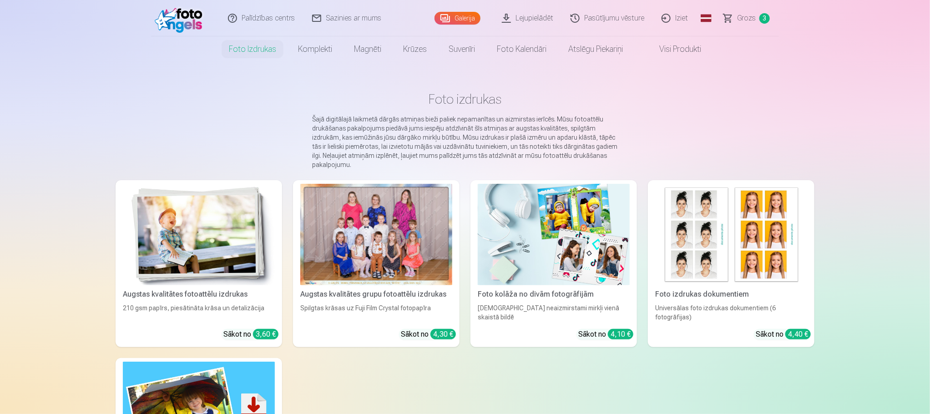
click at [190, 246] on img at bounding box center [199, 235] width 152 height 102
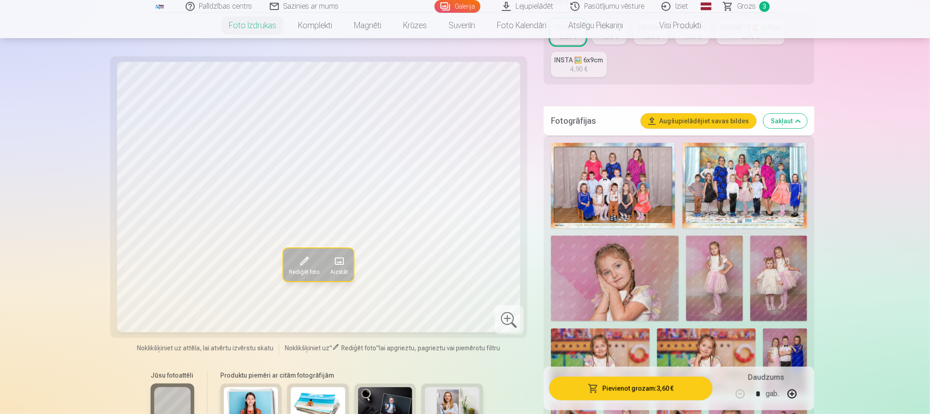
scroll to position [273, 0]
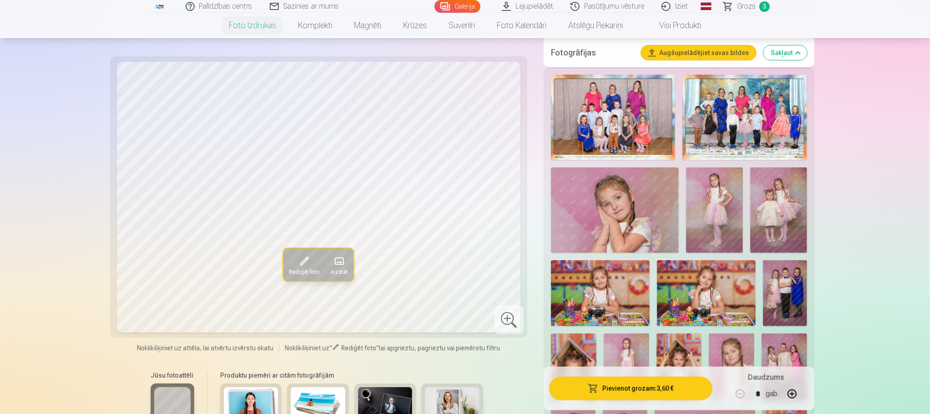
click at [784, 212] on img at bounding box center [779, 211] width 57 height 86
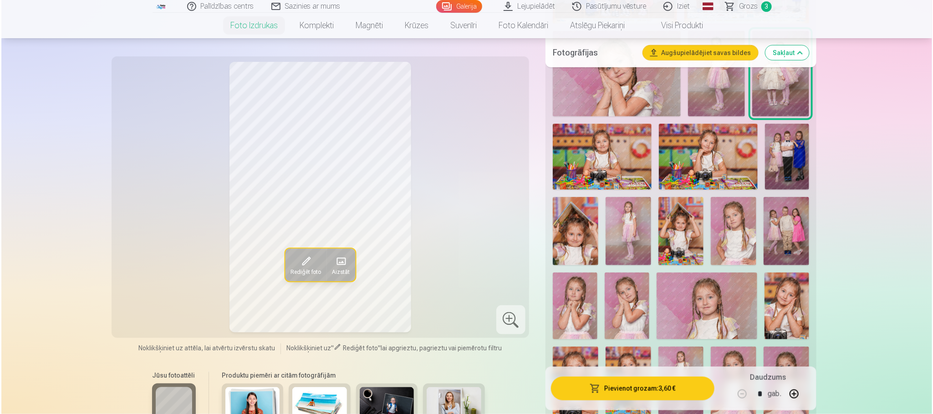
scroll to position [683, 0]
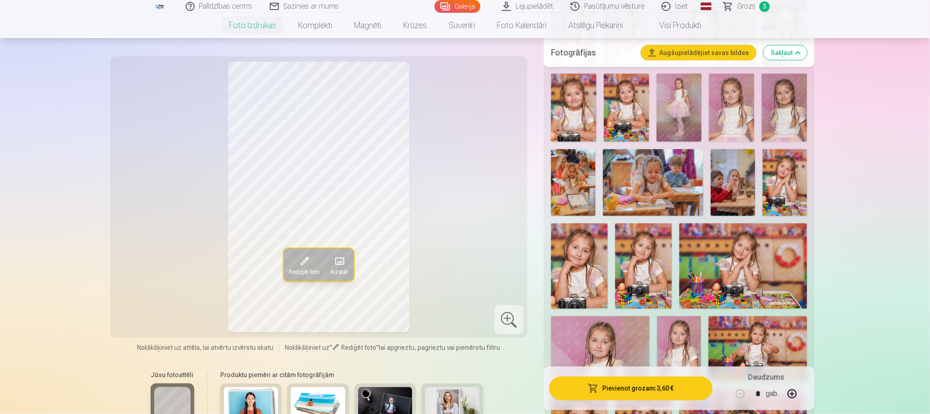
click at [665, 390] on button "Pievienot grozam : 3,60 €" at bounding box center [630, 389] width 163 height 24
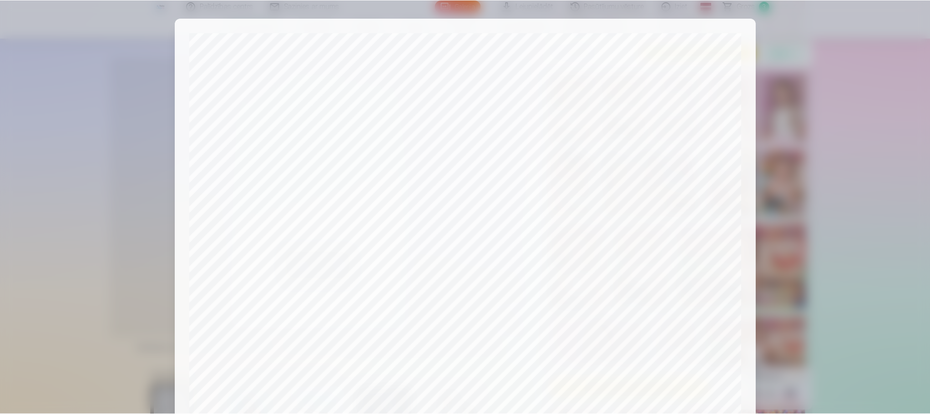
scroll to position [241, 0]
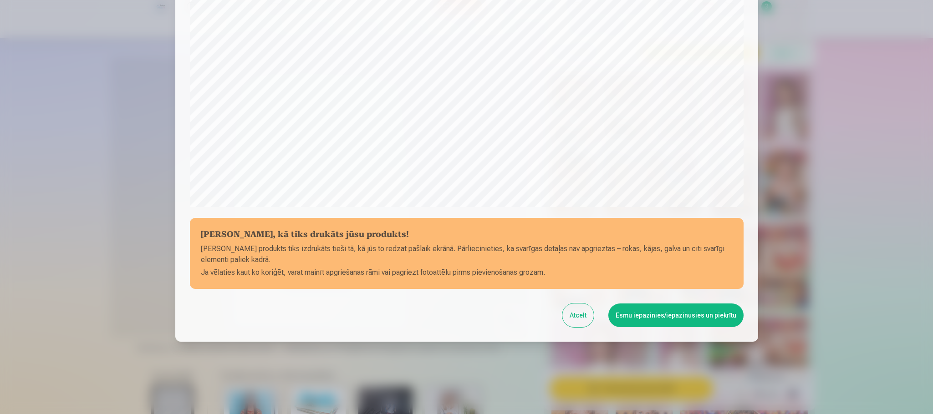
click at [646, 319] on button "Esmu iepazinies/iepazinusies un piekrītu" at bounding box center [675, 316] width 135 height 24
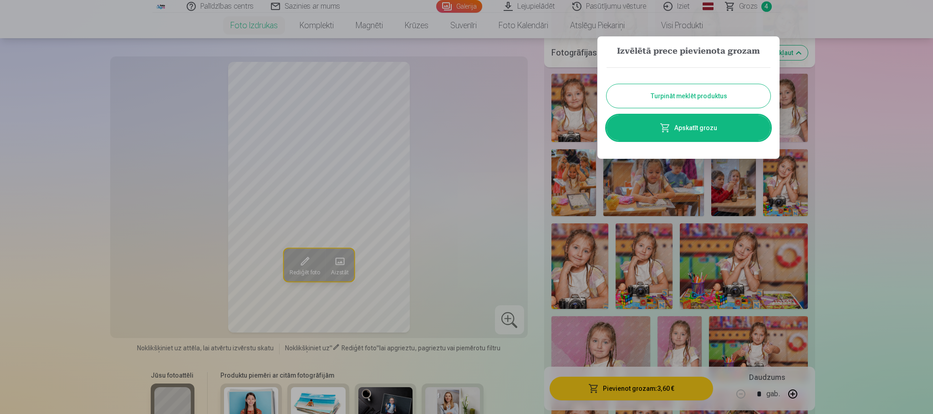
click at [722, 94] on button "Turpināt meklēt produktus" at bounding box center [688, 96] width 164 height 24
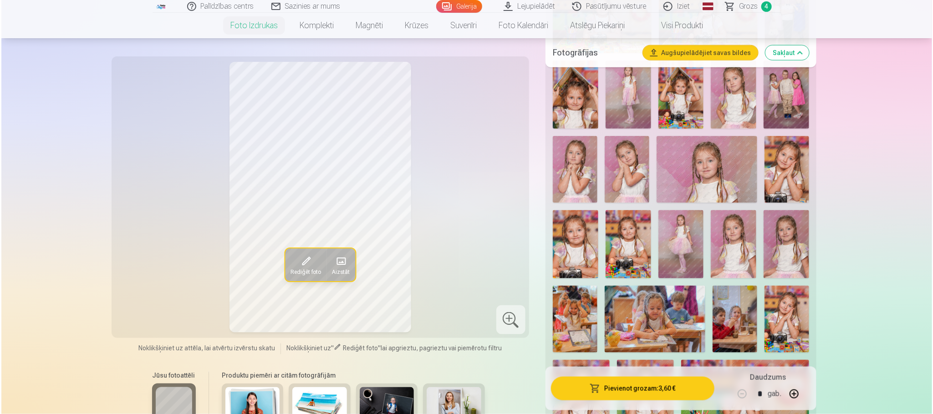
scroll to position [478, 0]
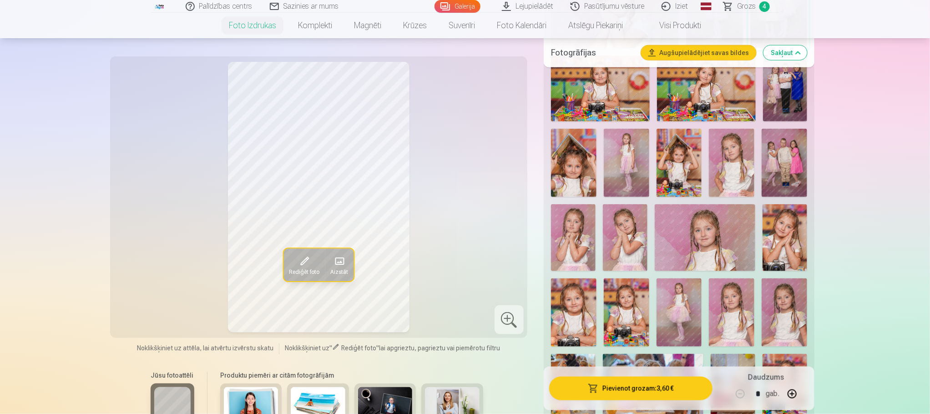
click at [784, 108] on img at bounding box center [785, 89] width 44 height 66
click at [784, 164] on img at bounding box center [785, 163] width 46 height 68
click at [789, 104] on img at bounding box center [785, 89] width 44 height 66
click at [635, 389] on button "Pievienot grozam : 3,60 €" at bounding box center [630, 389] width 163 height 24
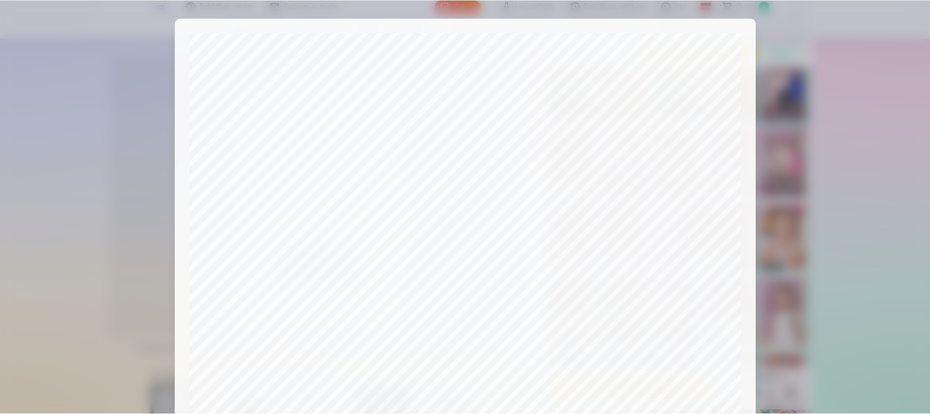
scroll to position [241, 0]
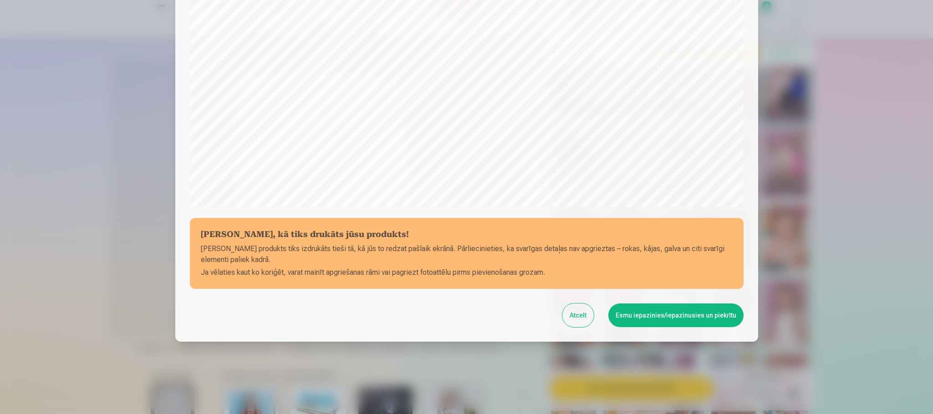
click at [676, 309] on button "Esmu iepazinies/iepazinusies un piekrītu" at bounding box center [675, 316] width 135 height 24
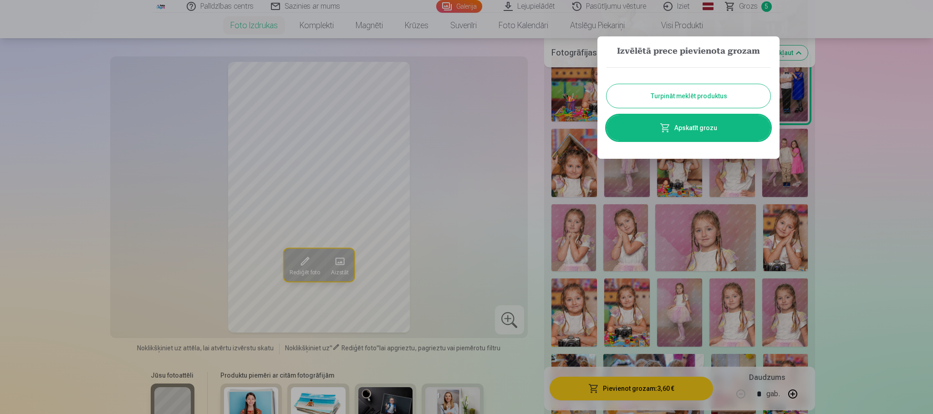
click at [695, 96] on button "Turpināt meklēt produktus" at bounding box center [688, 96] width 164 height 24
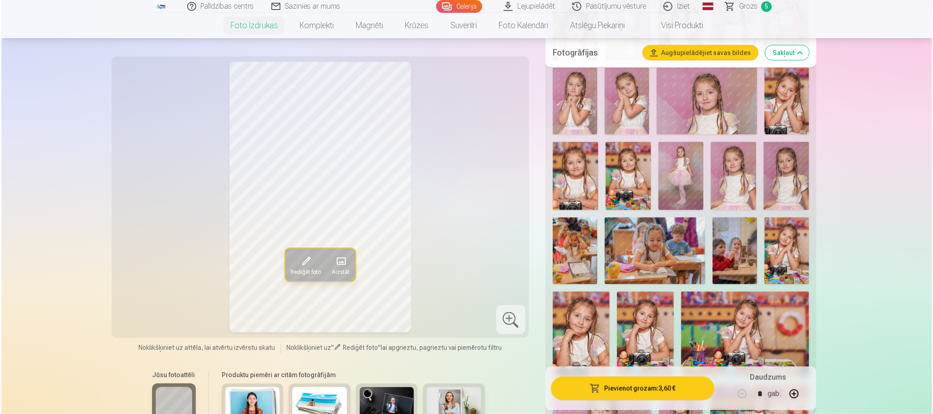
scroll to position [683, 0]
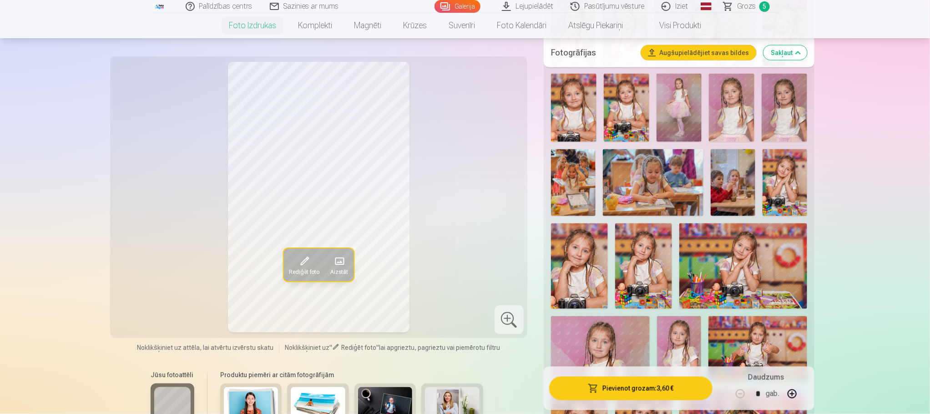
click at [630, 265] on img at bounding box center [643, 266] width 57 height 85
click at [589, 274] on img at bounding box center [579, 267] width 57 height 86
click at [656, 265] on img at bounding box center [643, 266] width 57 height 85
click at [644, 391] on button "Pievienot grozam : 3,60 €" at bounding box center [630, 389] width 163 height 24
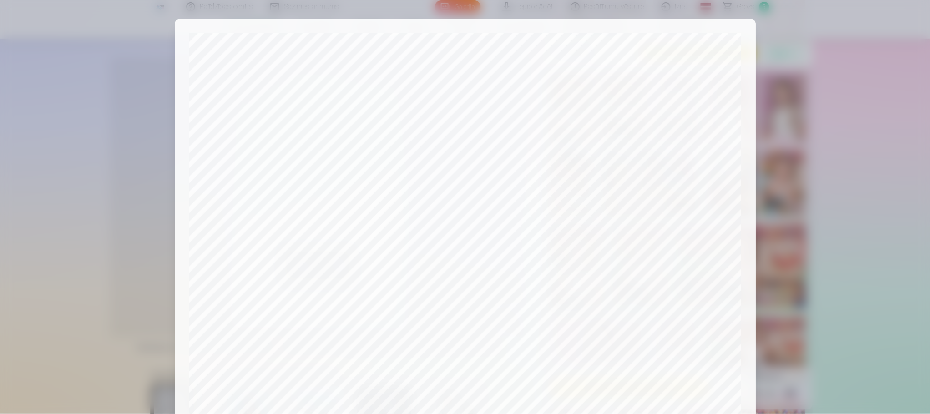
scroll to position [241, 0]
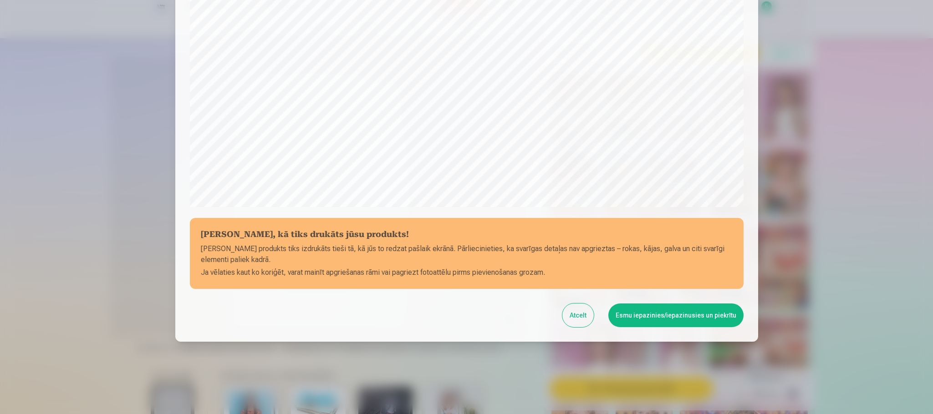
click at [675, 317] on button "Esmu iepazinies/iepazinusies un piekrītu" at bounding box center [675, 316] width 135 height 24
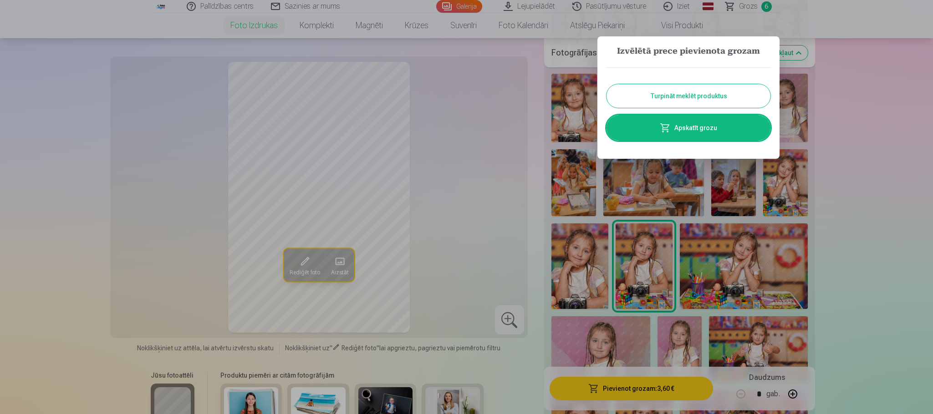
click at [705, 96] on button "Turpināt meklēt produktus" at bounding box center [688, 96] width 164 height 24
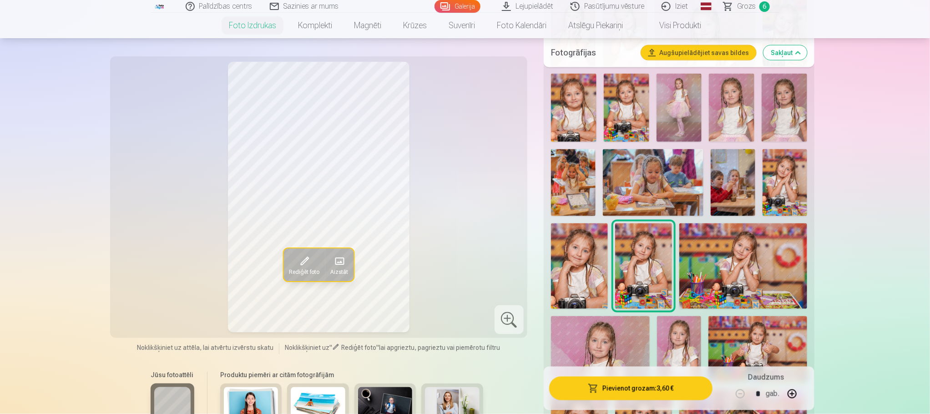
click at [750, 7] on span "Grozs" at bounding box center [746, 6] width 19 height 11
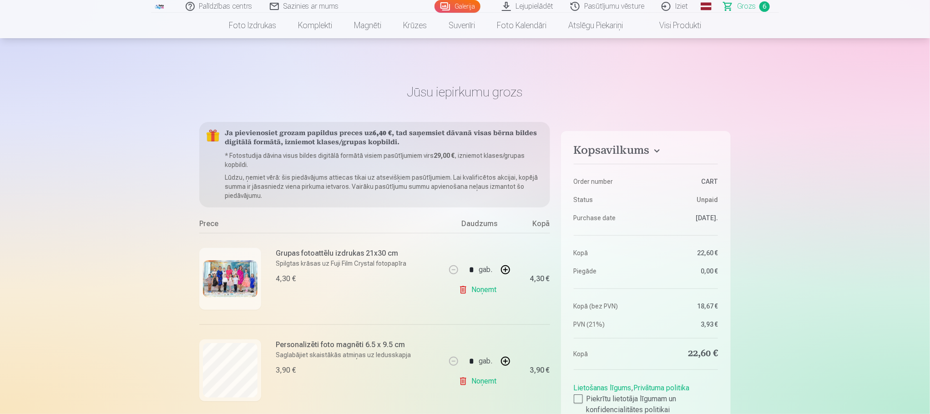
scroll to position [137, 0]
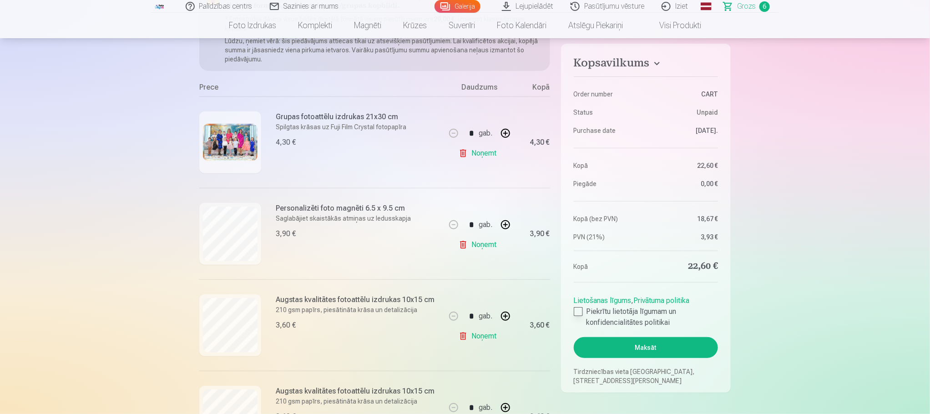
click at [581, 312] on div at bounding box center [578, 311] width 9 height 9
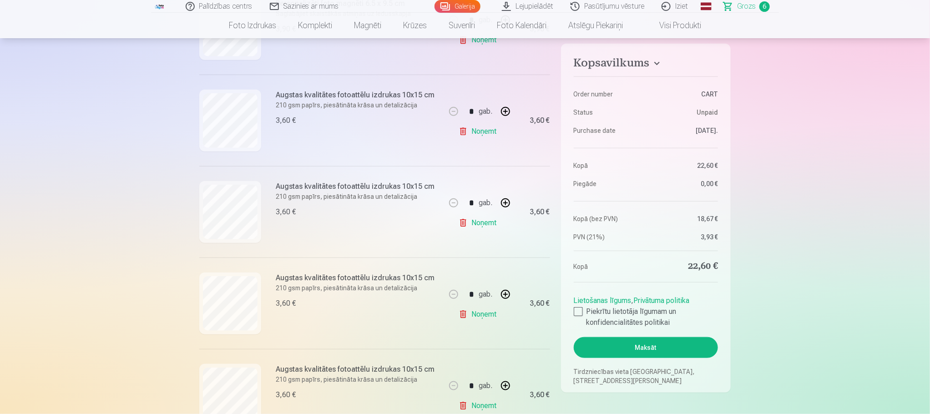
scroll to position [410, 0]
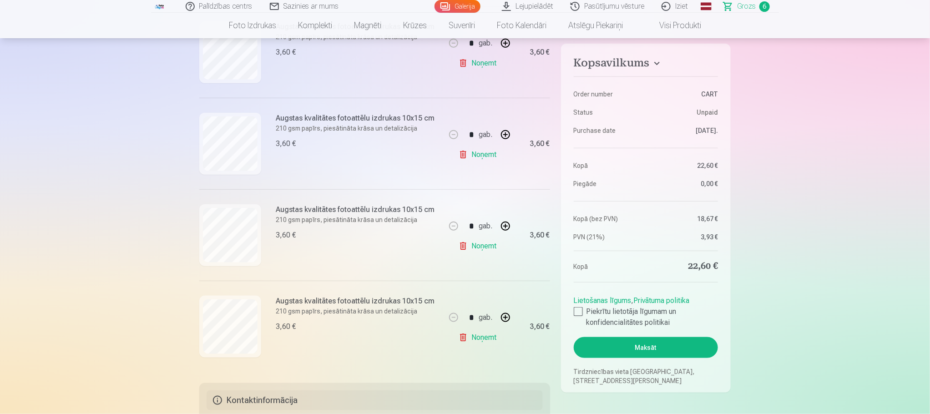
click at [689, 348] on button "Maksāt" at bounding box center [646, 347] width 144 height 21
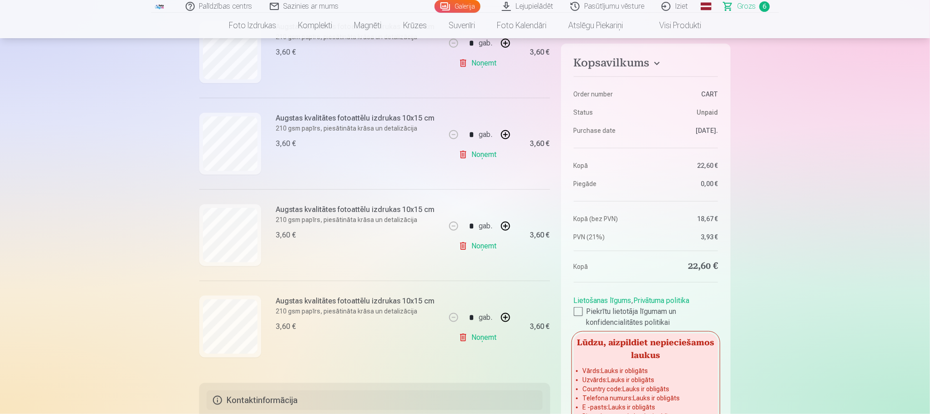
scroll to position [666, 0]
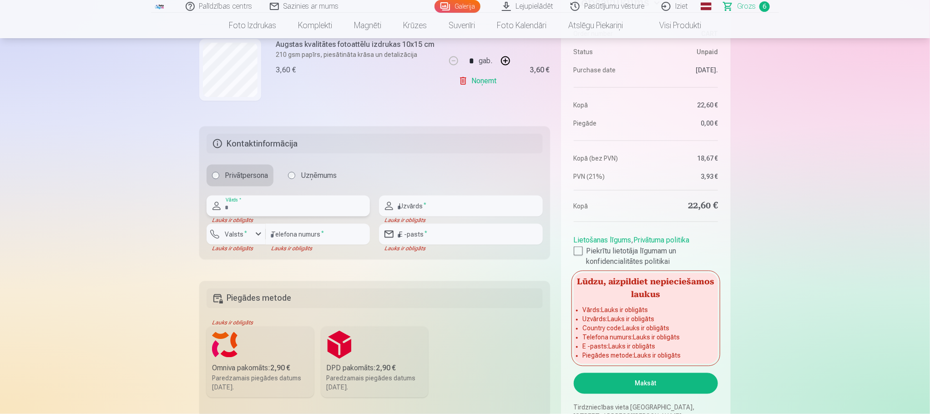
click at [320, 199] on input "text" at bounding box center [288, 206] width 163 height 21
type input "*****"
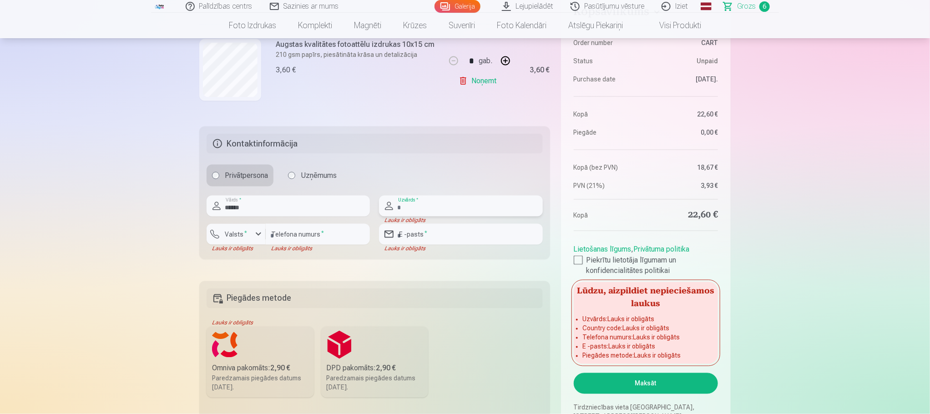
click at [427, 208] on input "text" at bounding box center [460, 206] width 163 height 21
type input "**********"
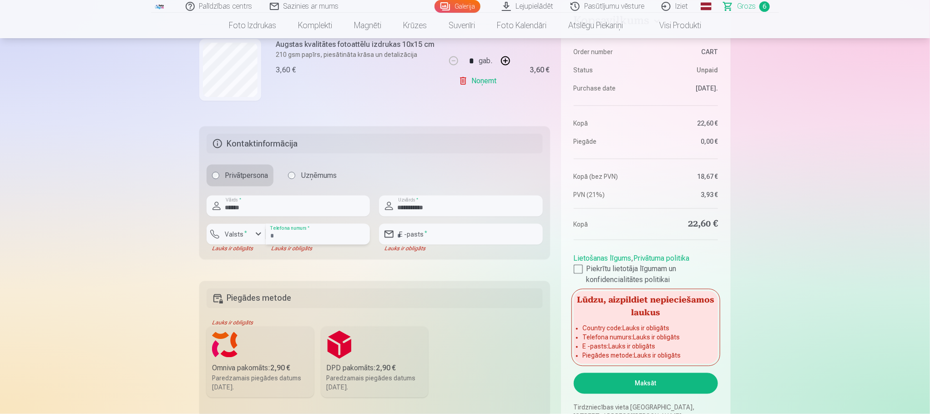
click at [317, 235] on input "number" at bounding box center [318, 234] width 104 height 21
click at [294, 236] on input "number" at bounding box center [318, 234] width 104 height 21
click at [244, 235] on sup "*" at bounding box center [245, 233] width 3 height 6
click at [265, 257] on li "+371 Latvija" at bounding box center [246, 256] width 65 height 18
click at [289, 239] on input "number" at bounding box center [318, 234] width 104 height 21
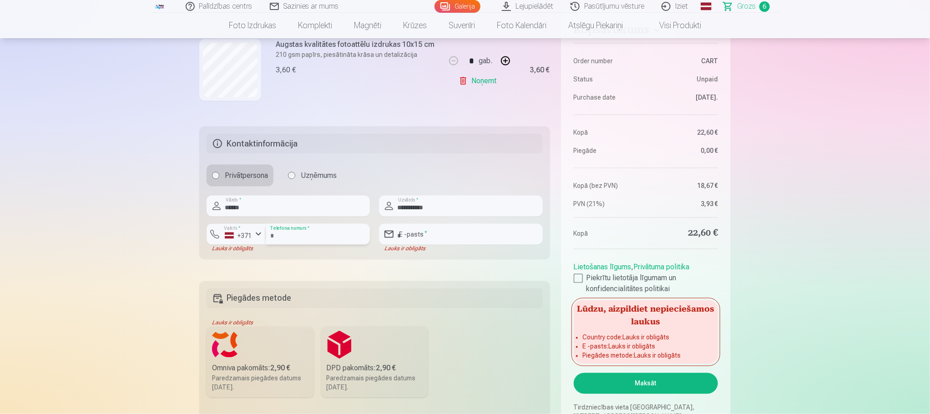
type input "********"
click at [467, 239] on input "email" at bounding box center [460, 234] width 163 height 21
type input "**********"
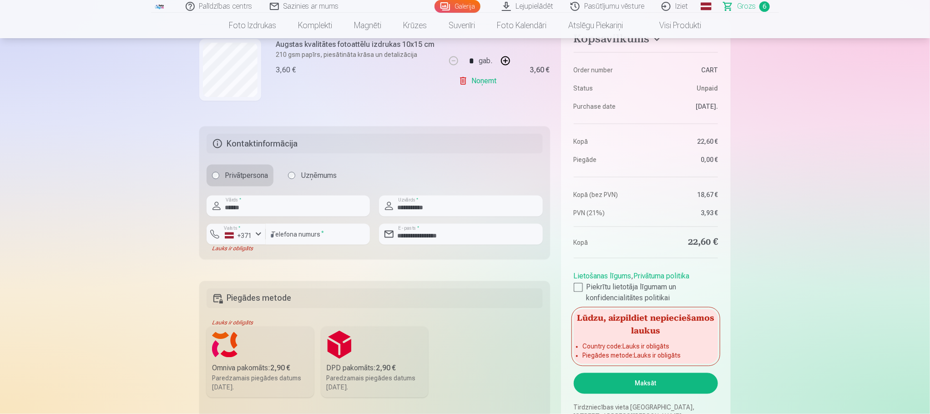
drag, startPoint x: 371, startPoint y: 343, endPoint x: 411, endPoint y: 313, distance: 50.4
click at [370, 343] on label "DPD pakomāts : 2,90 € Paredzamais piegādes datums [DATE]." at bounding box center [374, 362] width 107 height 71
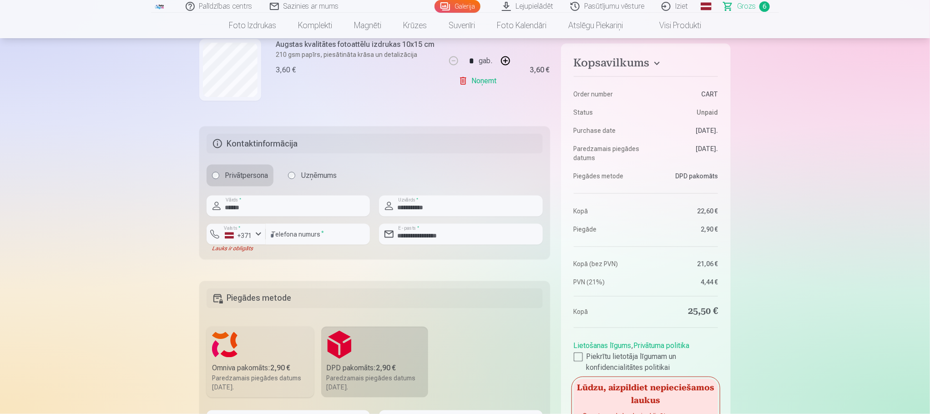
scroll to position [803, 0]
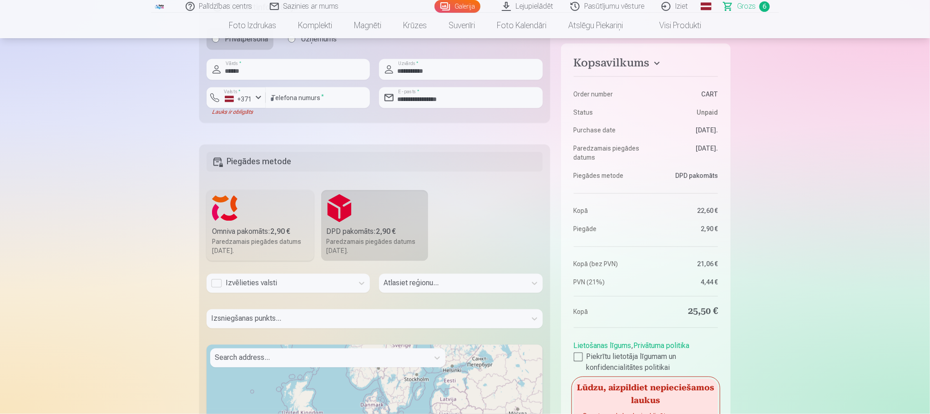
click at [268, 282] on div "Izvēlieties valsti" at bounding box center [280, 283] width 138 height 11
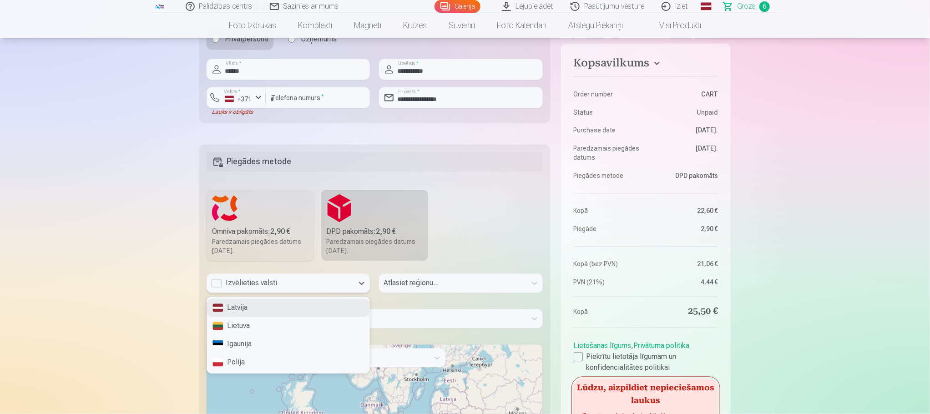
click at [261, 306] on div "Latvija" at bounding box center [288, 308] width 163 height 18
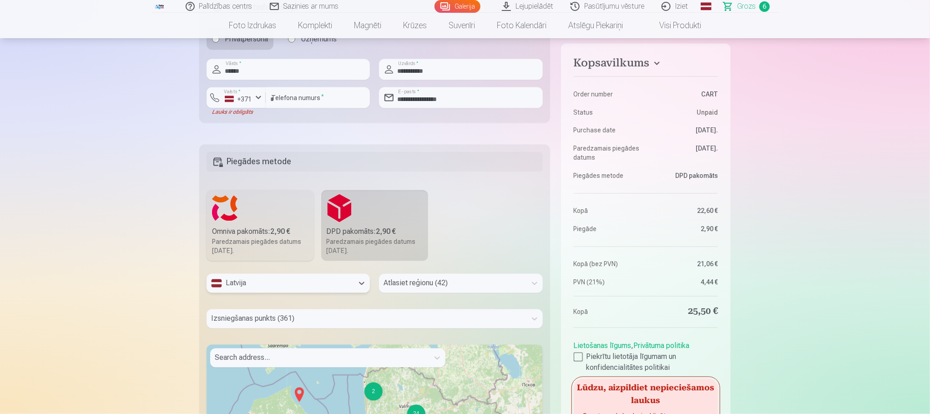
click at [395, 317] on div "Izsniegšanas punkts (361)" at bounding box center [375, 319] width 336 height 19
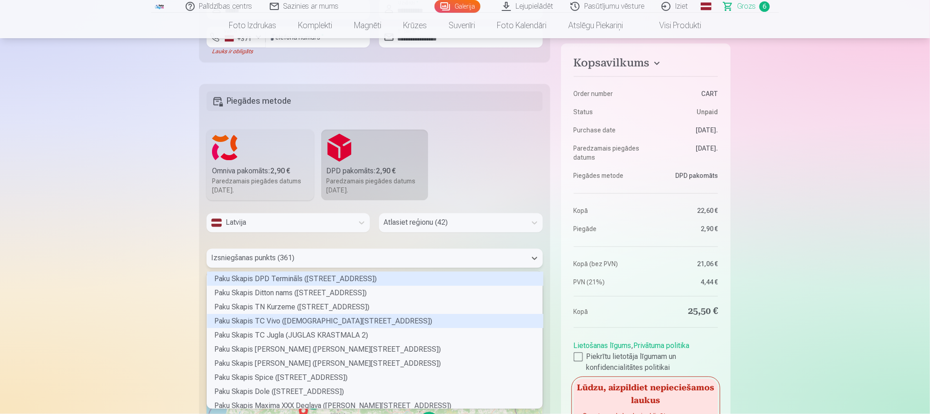
scroll to position [134, 333]
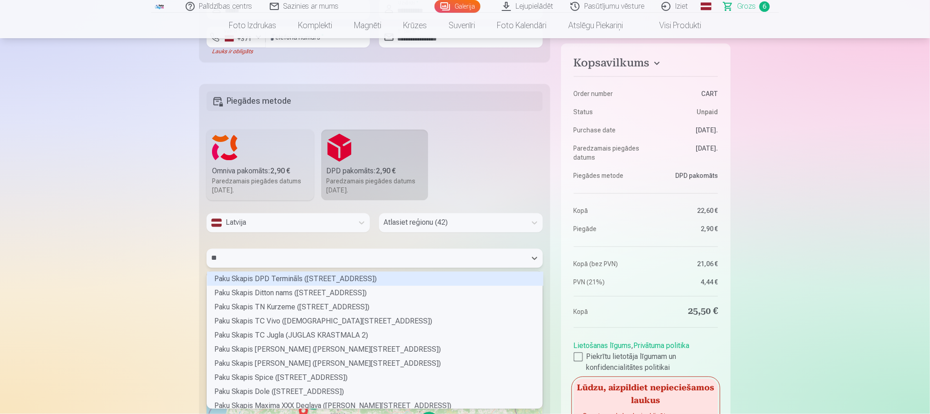
type input "***"
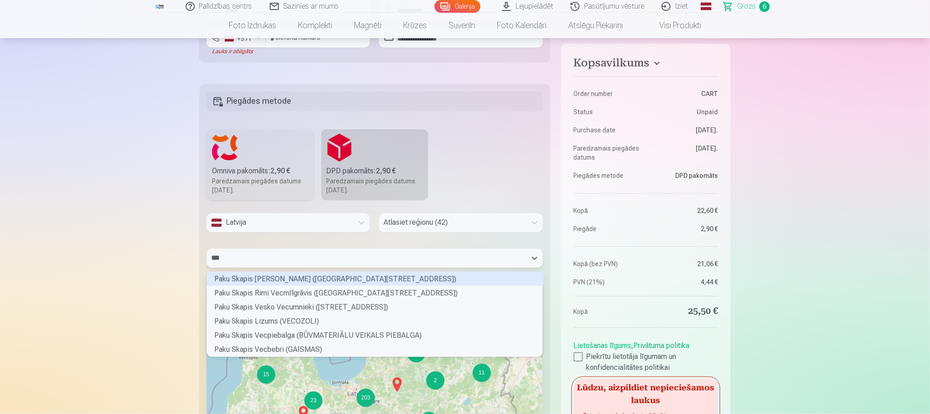
scroll to position [82, 333]
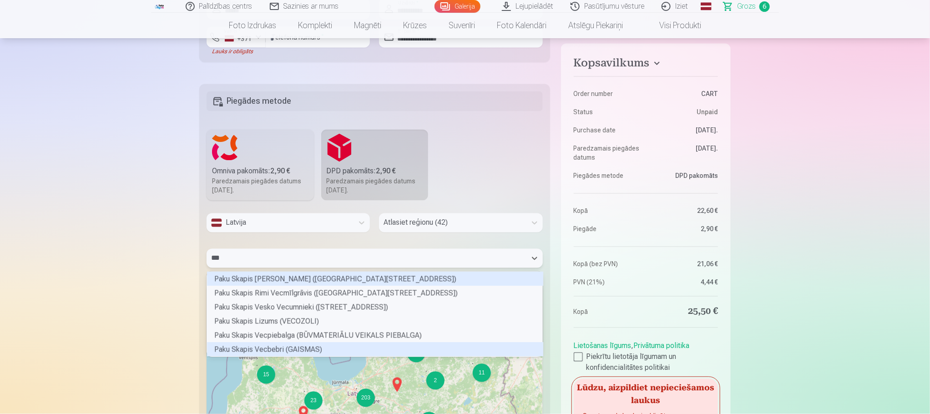
click at [298, 350] on div "Paku Skapis Vecbebri (GAISMAS)" at bounding box center [375, 350] width 336 height 14
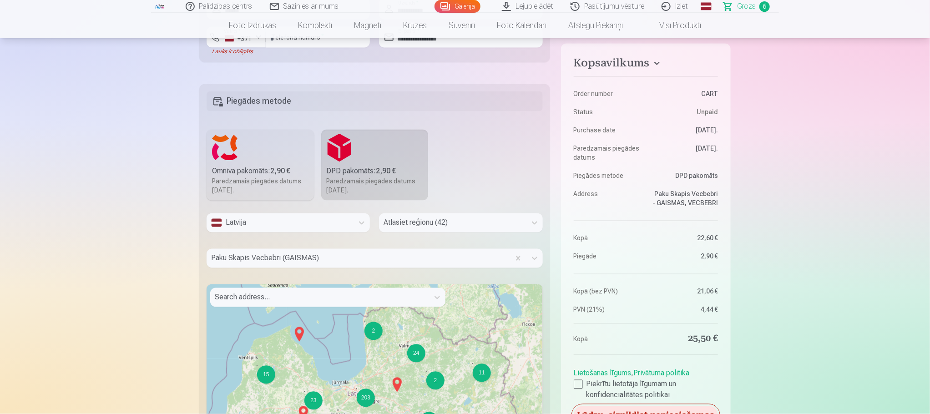
scroll to position [1000, 0]
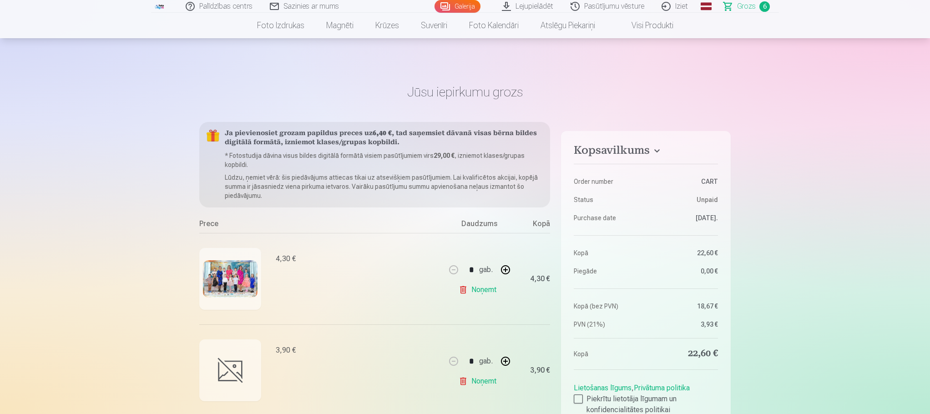
click at [749, 10] on span "Grozs" at bounding box center [746, 6] width 19 height 11
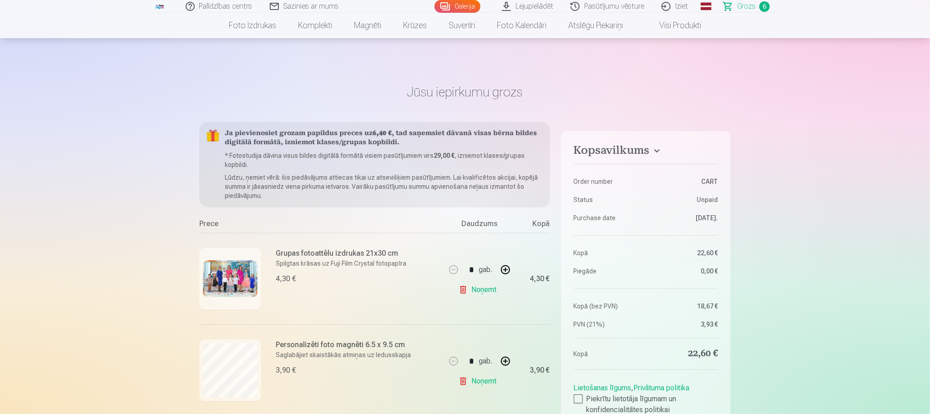
scroll to position [137, 0]
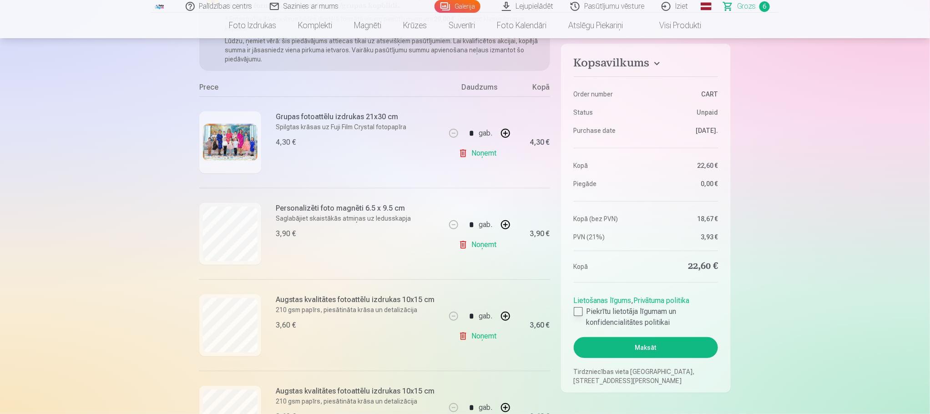
click at [579, 310] on div at bounding box center [578, 311] width 9 height 9
click at [612, 350] on button "Maksāt" at bounding box center [646, 347] width 144 height 21
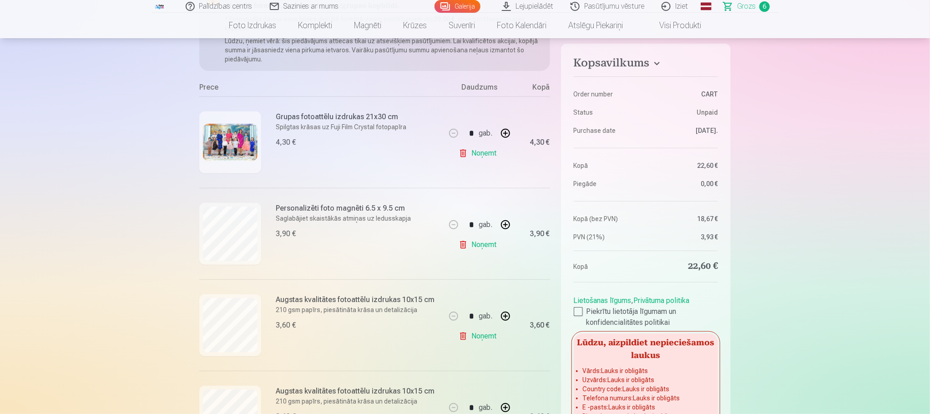
scroll to position [666, 0]
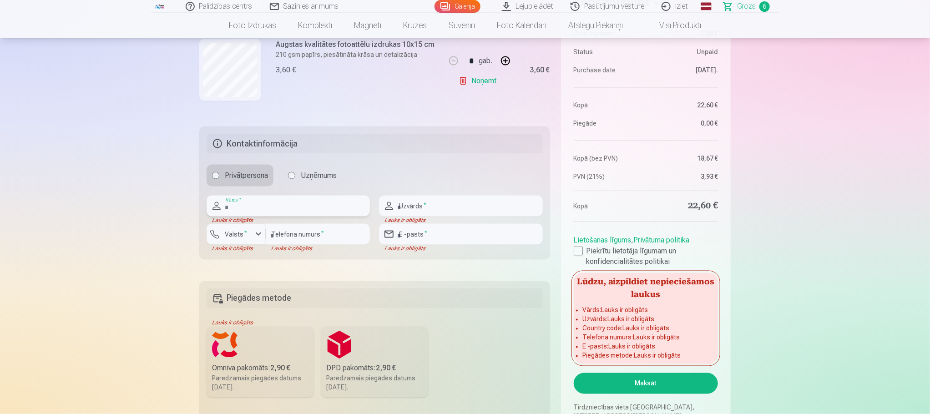
click at [330, 212] on input "text" at bounding box center [288, 206] width 163 height 21
type input "*****"
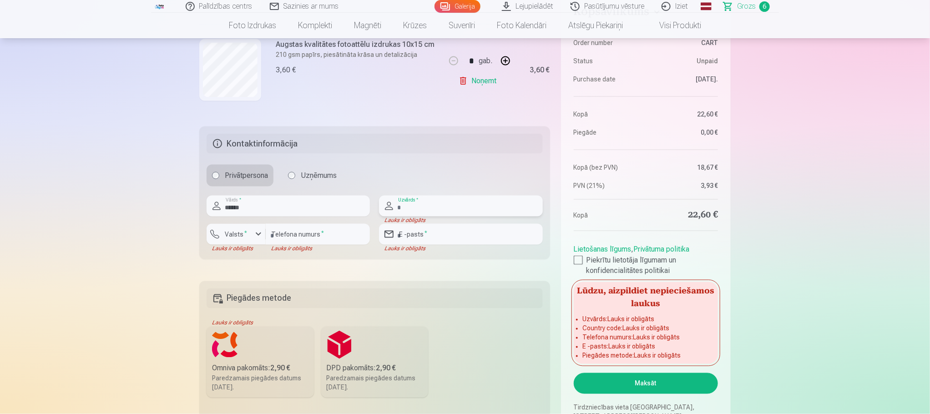
click at [418, 207] on input "text" at bounding box center [460, 206] width 163 height 21
type input "**********"
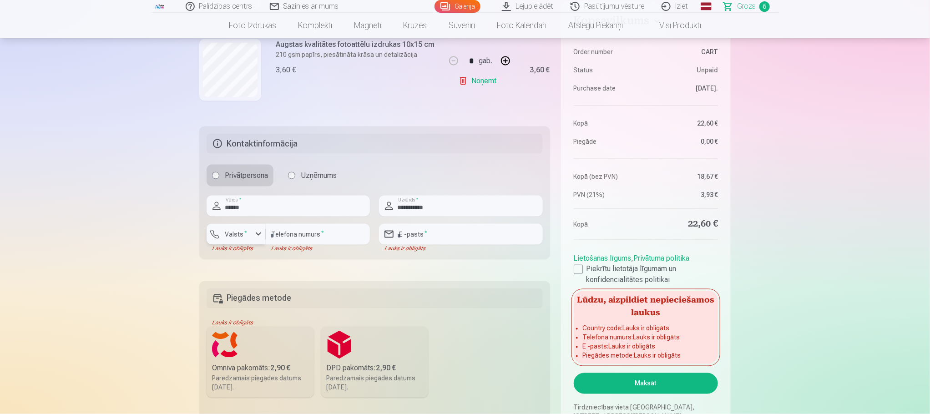
click at [254, 236] on div "button" at bounding box center [258, 234] width 11 height 11
click at [263, 260] on li "+371 Latvija" at bounding box center [246, 256] width 65 height 18
click at [301, 235] on input "number" at bounding box center [318, 234] width 104 height 21
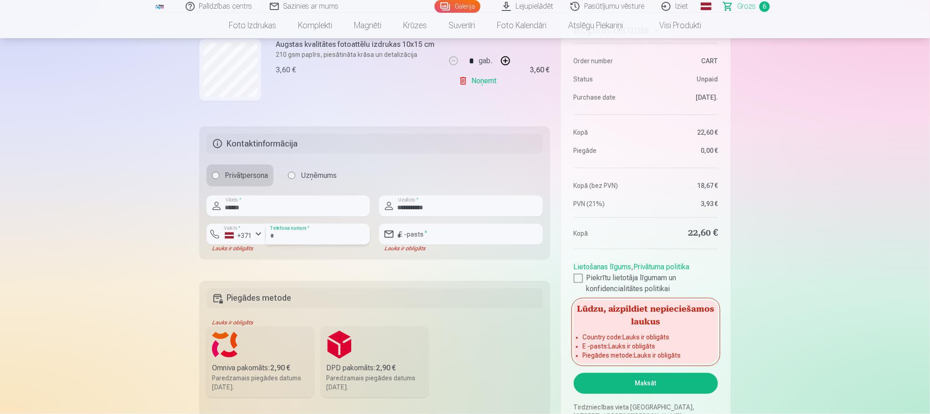
type input "********"
click at [444, 238] on input "email" at bounding box center [460, 234] width 163 height 21
type input "**********"
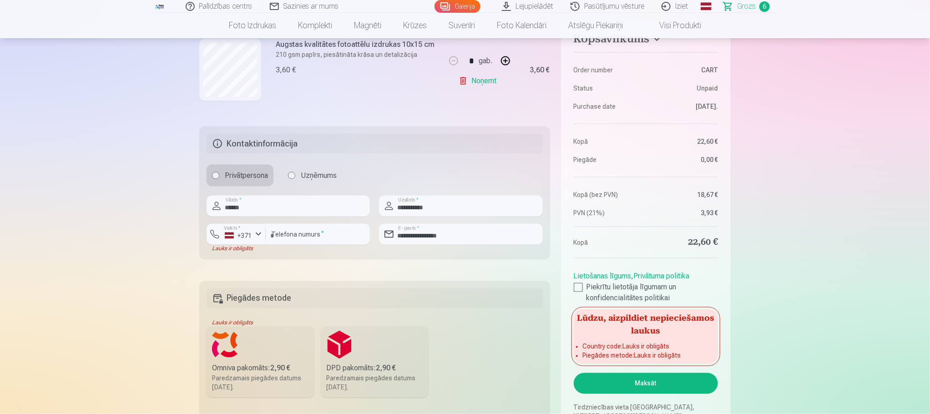
click at [380, 358] on label "DPD pakomāts : 2,90 € Paredzamais piegādes datums [DATE]." at bounding box center [374, 362] width 107 height 71
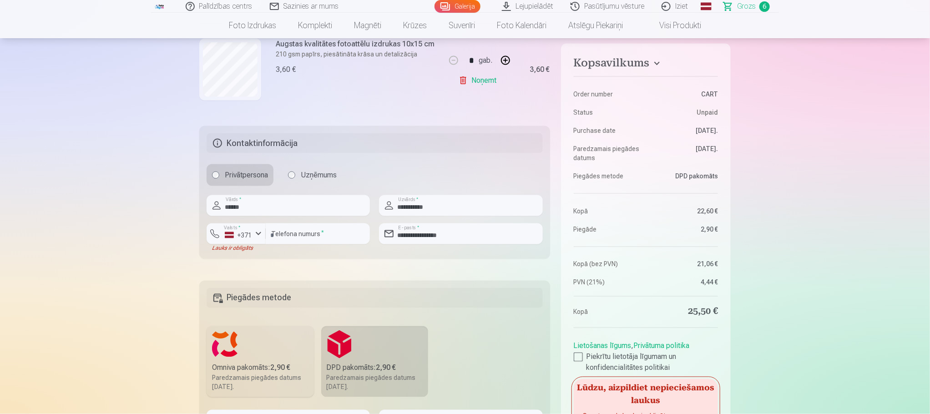
scroll to position [871, 0]
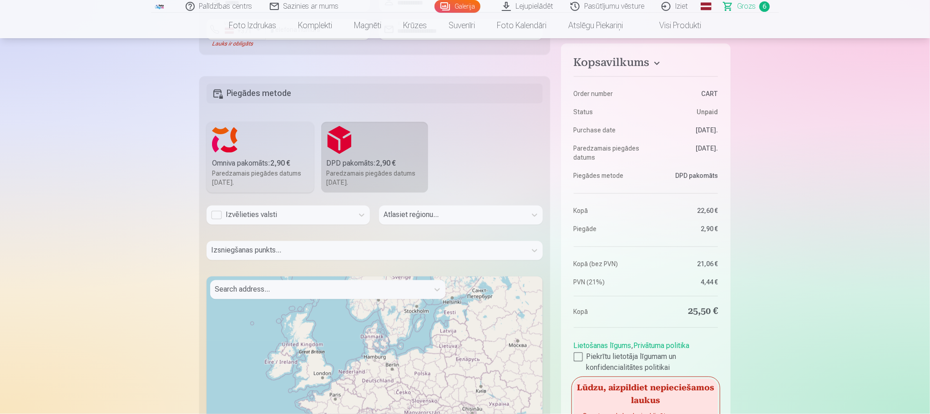
click at [295, 221] on div "Izvēlieties valsti" at bounding box center [280, 215] width 138 height 11
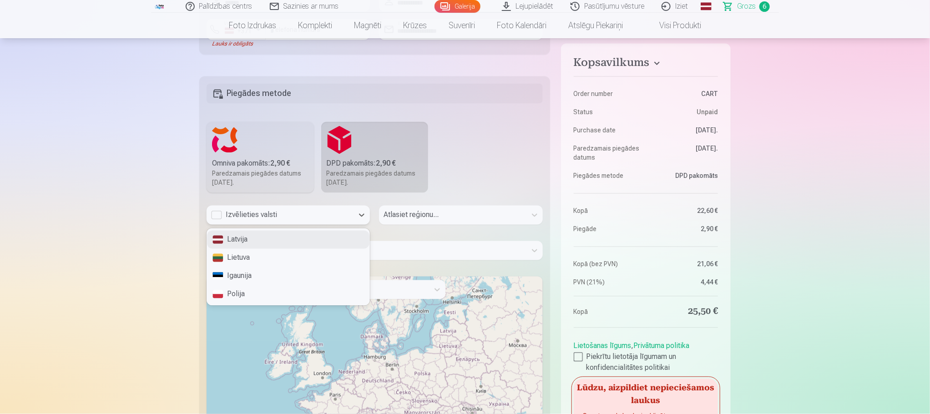
click at [287, 239] on div "Latvija" at bounding box center [288, 240] width 163 height 18
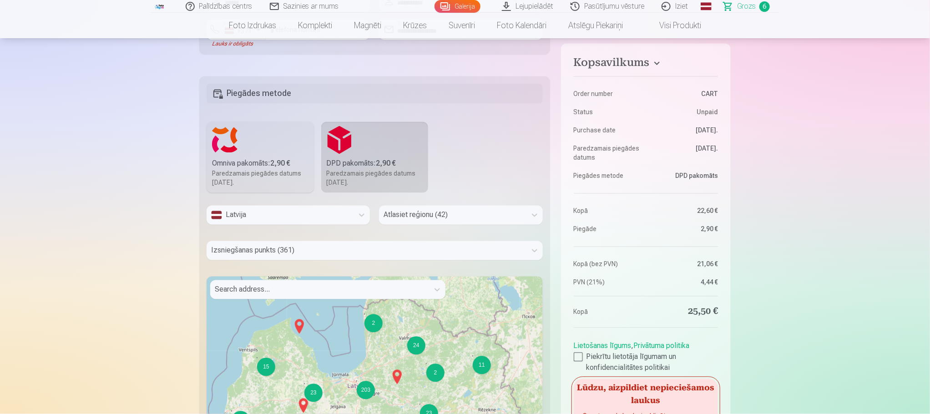
click at [330, 251] on div at bounding box center [366, 250] width 311 height 13
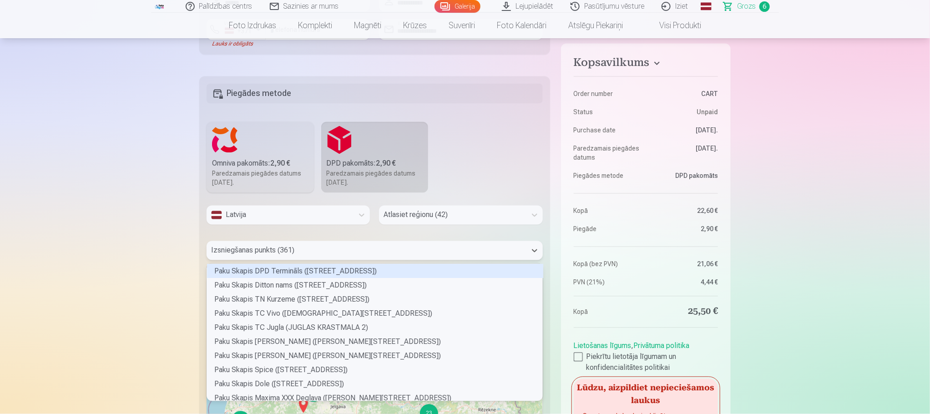
scroll to position [134, 333]
type input "***"
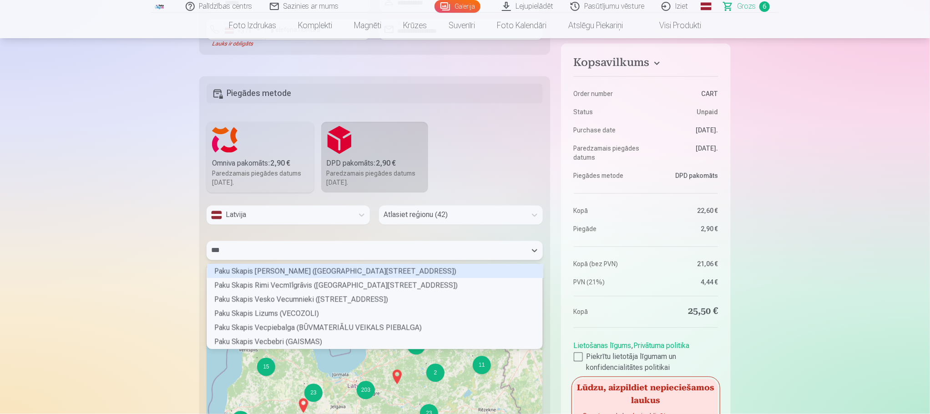
scroll to position [82, 333]
click at [295, 343] on div "Paku Skapis Vecbebri (GAISMAS)" at bounding box center [375, 342] width 336 height 14
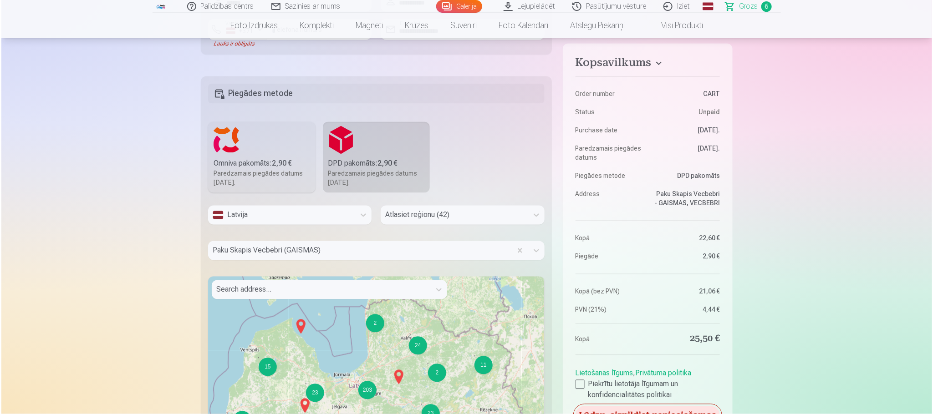
scroll to position [1008, 0]
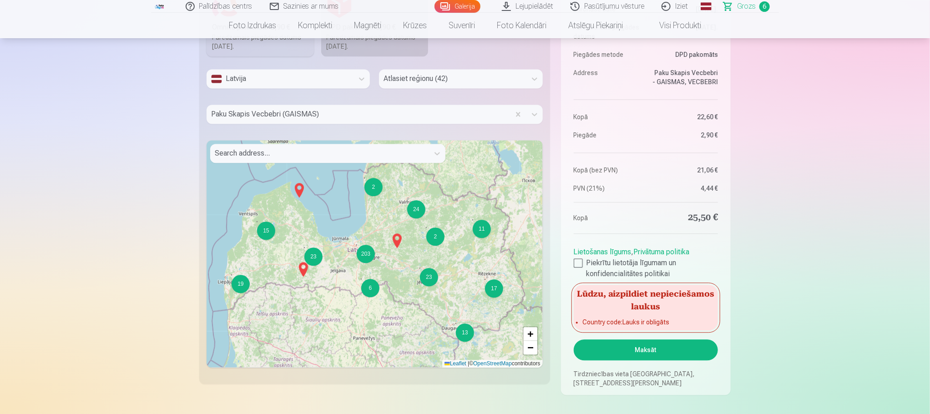
click at [672, 342] on button "Maksāt" at bounding box center [646, 350] width 144 height 21
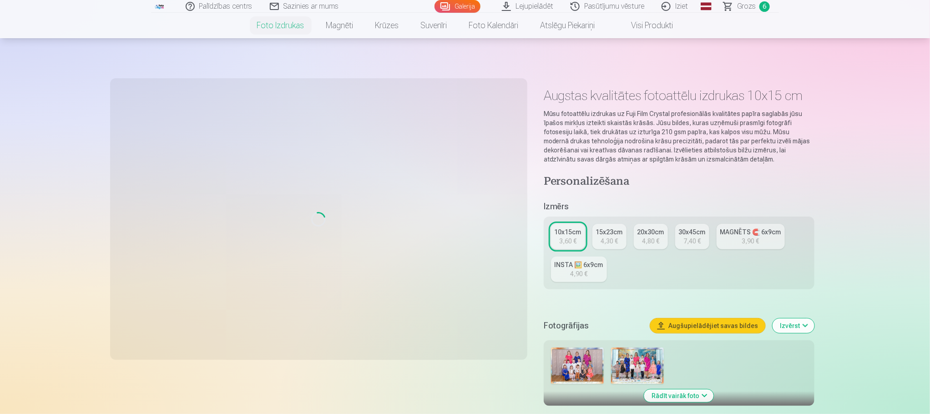
click at [746, 17] on nav "Foto izdrukas Augstas kvalitātes fotoattēlu izdrukas 210 gsm papīrs, piesātināt…" at bounding box center [465, 25] width 930 height 25
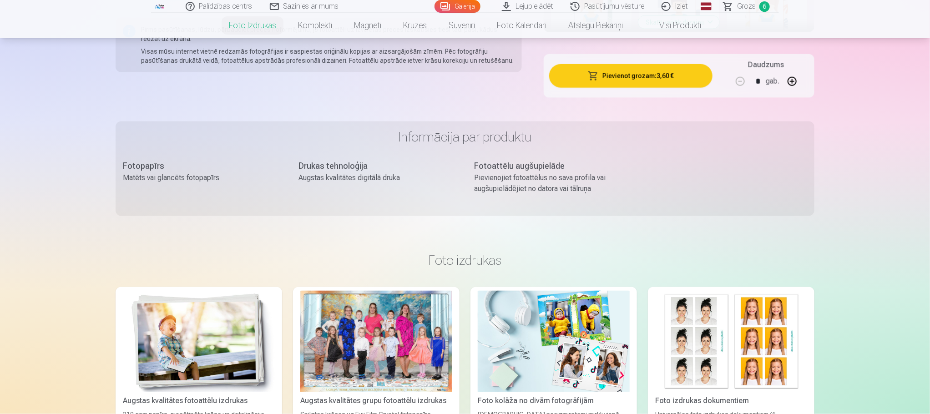
scroll to position [1003, 0]
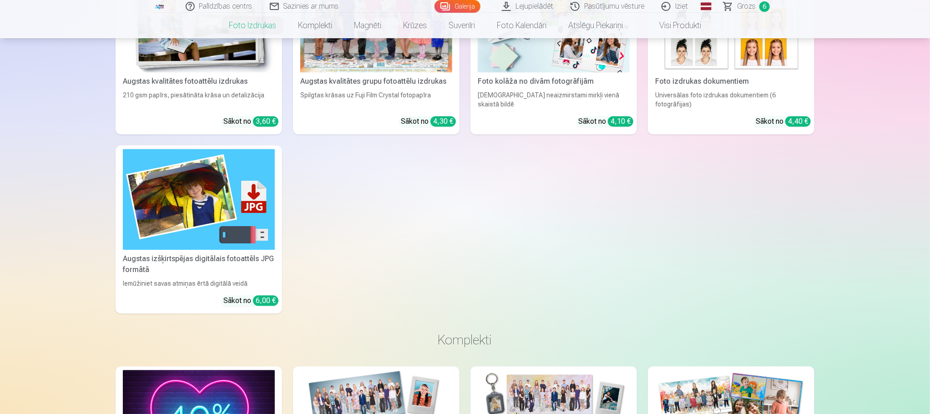
click at [757, 5] on link "Grozs 6" at bounding box center [748, 6] width 64 height 13
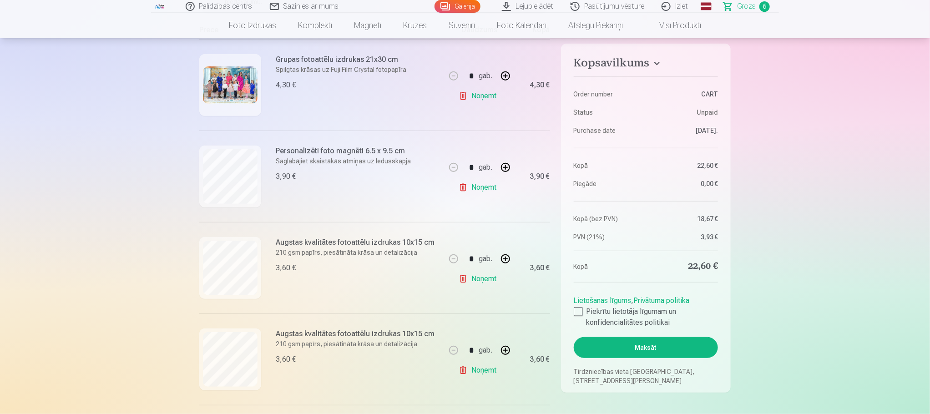
scroll to position [273, 0]
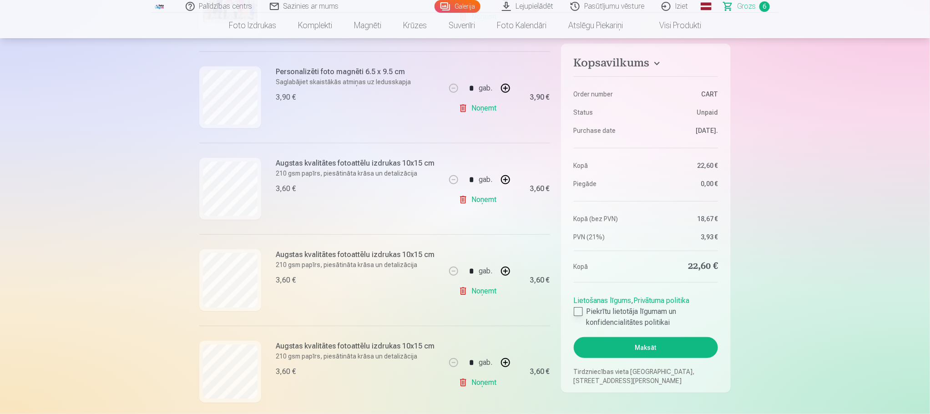
click at [580, 313] on div at bounding box center [578, 311] width 9 height 9
click at [600, 343] on button "Maksāt" at bounding box center [646, 347] width 144 height 21
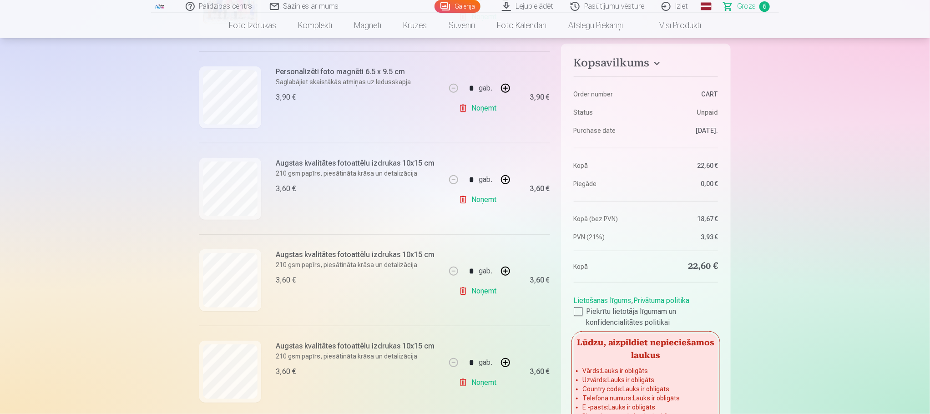
scroll to position [666, 0]
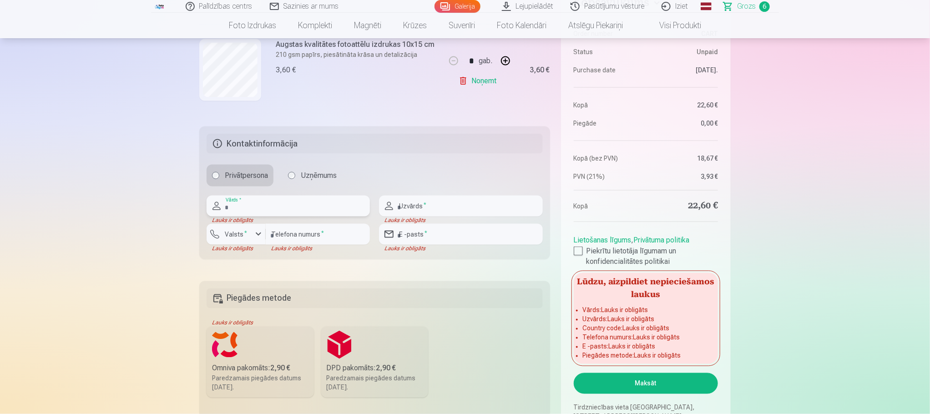
click at [261, 204] on input "text" at bounding box center [288, 206] width 163 height 21
type input "*****"
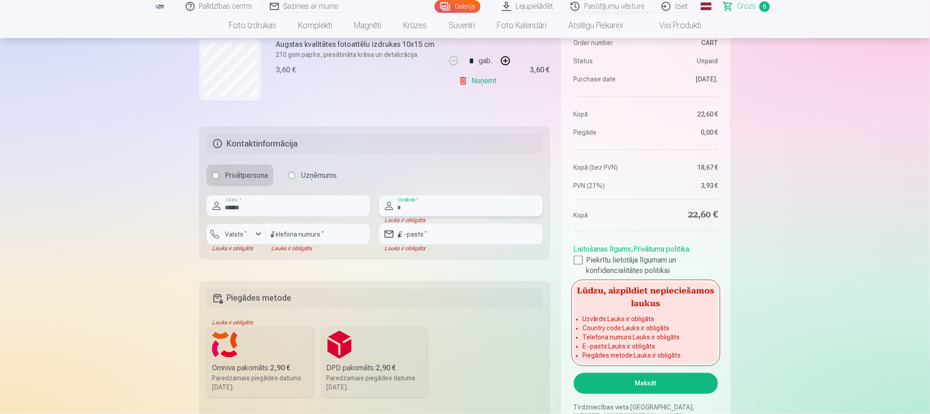
click at [429, 209] on input "text" at bounding box center [460, 206] width 163 height 21
type input "**********"
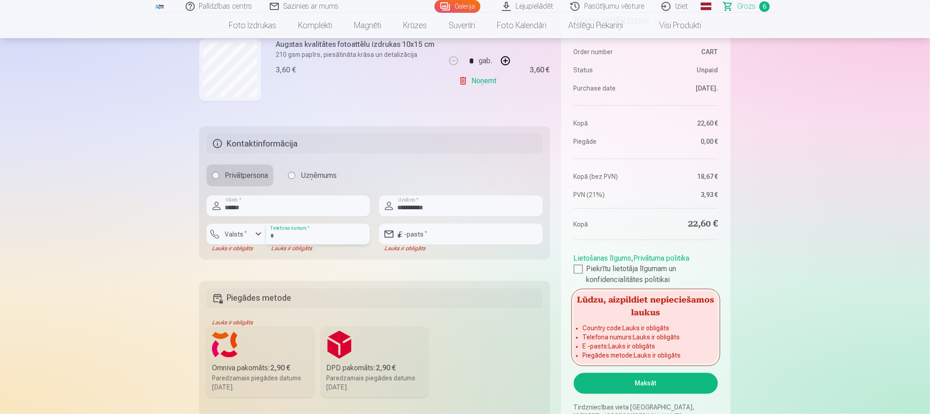
click at [297, 233] on input "number" at bounding box center [318, 234] width 104 height 21
click at [251, 231] on button "Valsts *" at bounding box center [236, 234] width 59 height 21
click at [269, 258] on li "+371 Latvija" at bounding box center [246, 256] width 65 height 18
click at [300, 231] on input "number" at bounding box center [318, 234] width 104 height 21
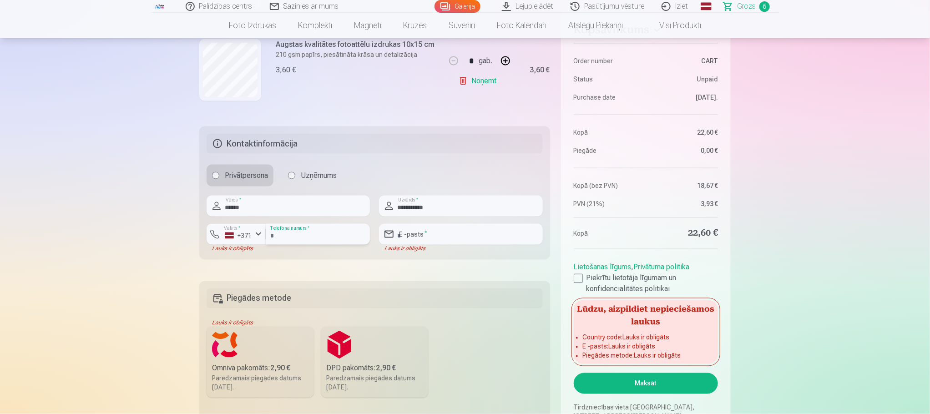
type input "*********"
click at [433, 238] on input "email" at bounding box center [460, 234] width 163 height 21
type input "**********"
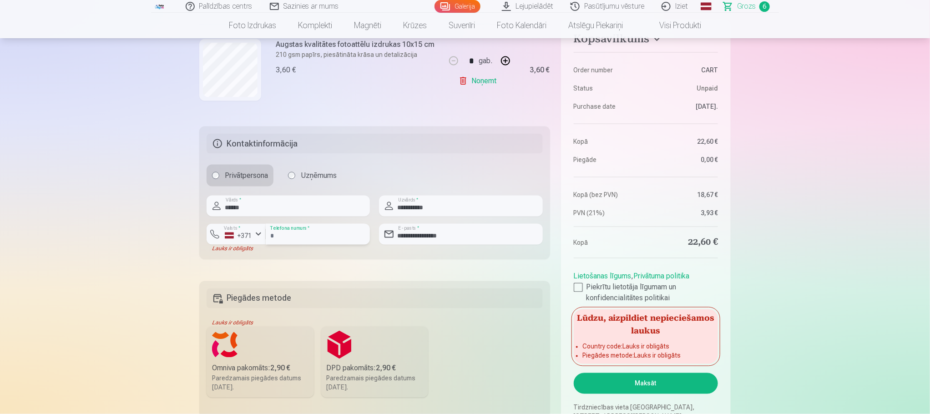
click at [297, 237] on input "*********" at bounding box center [318, 234] width 104 height 21
type input "********"
click at [640, 382] on button "Maksāt" at bounding box center [646, 383] width 144 height 21
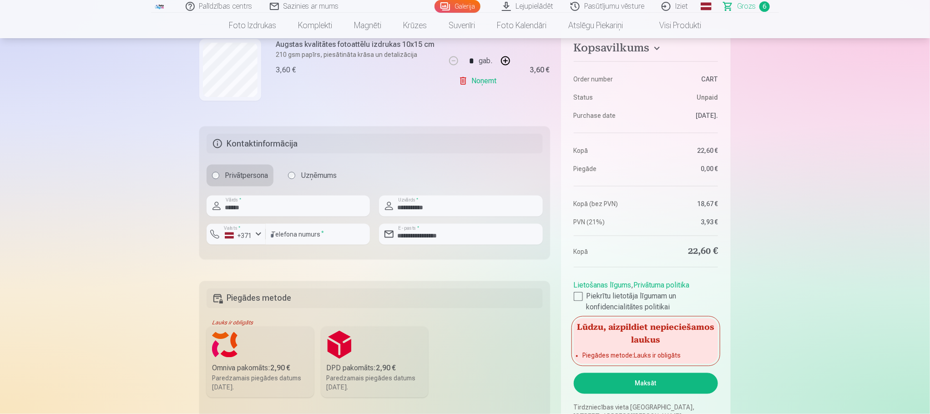
scroll to position [871, 0]
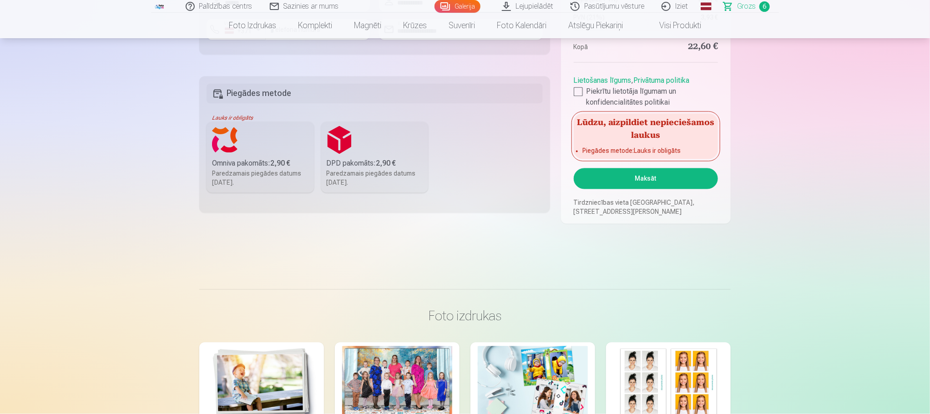
click at [358, 171] on div "Paredzamais piegādes datums [DATE]." at bounding box center [375, 178] width 97 height 18
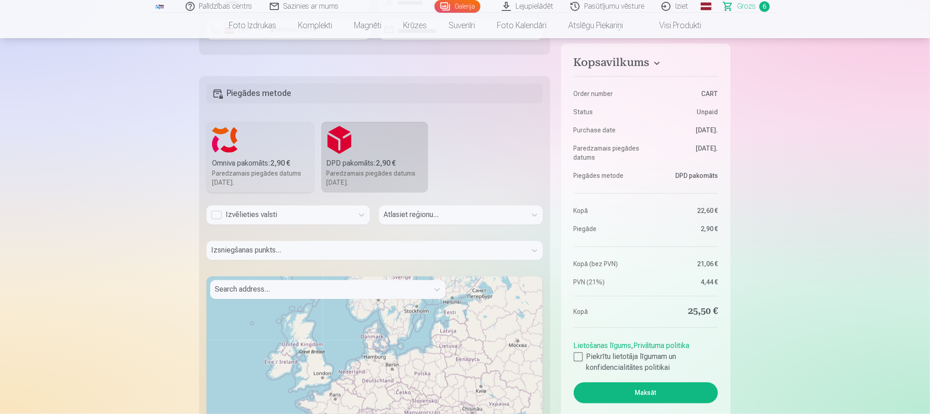
click at [326, 213] on div "Izvēlieties valsti" at bounding box center [280, 215] width 138 height 11
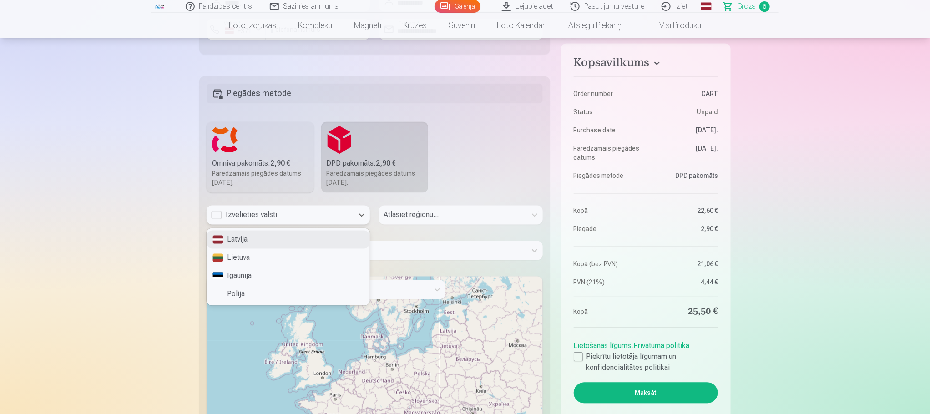
click at [305, 238] on div "Latvija" at bounding box center [288, 240] width 163 height 18
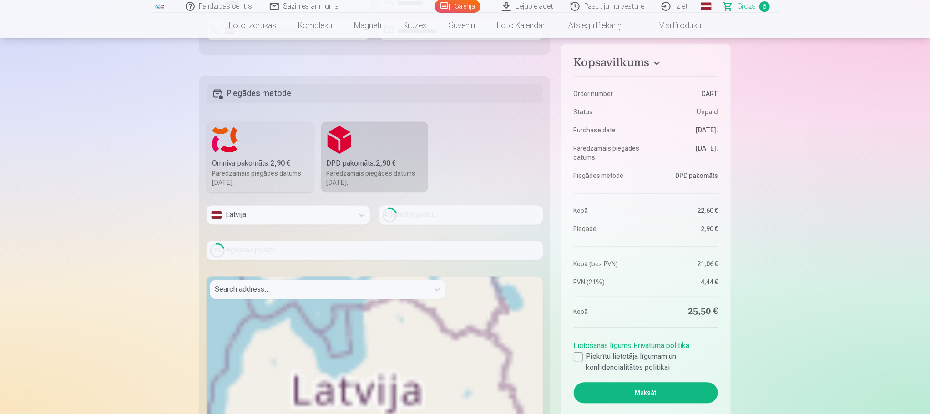
click at [322, 250] on div "Loading..." at bounding box center [375, 250] width 336 height 19
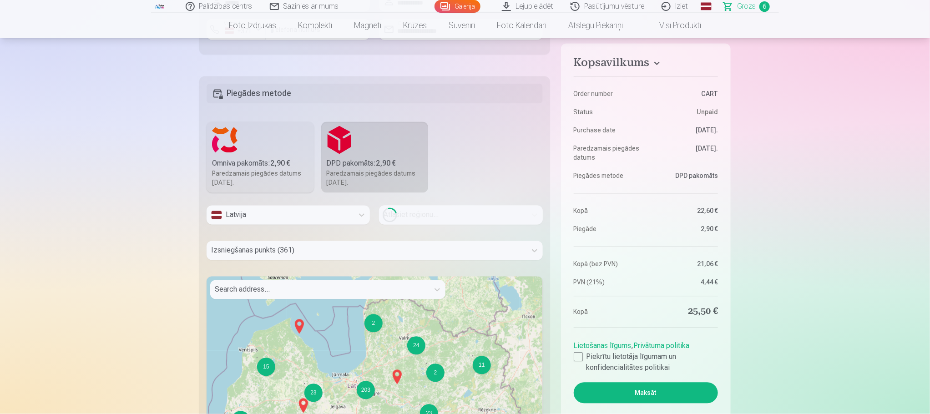
click at [292, 254] on div at bounding box center [366, 250] width 311 height 13
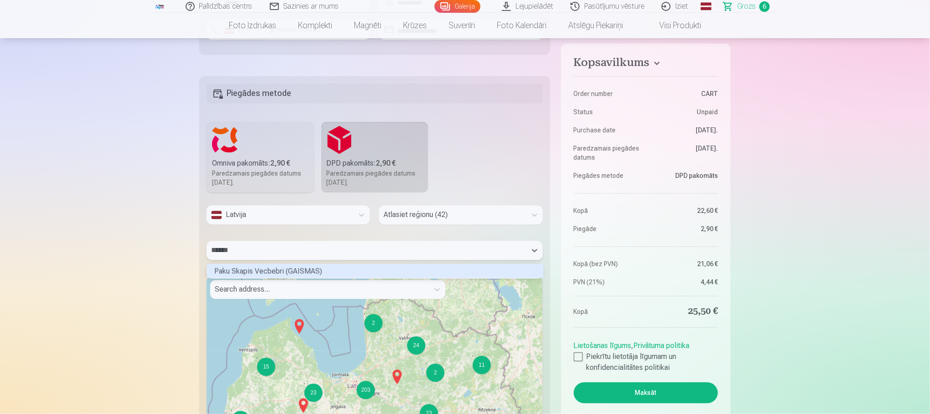
scroll to position [2, 3]
type input "*******"
click at [322, 269] on div "Paku Skapis Vecbebri (GAISMAS)" at bounding box center [375, 271] width 336 height 14
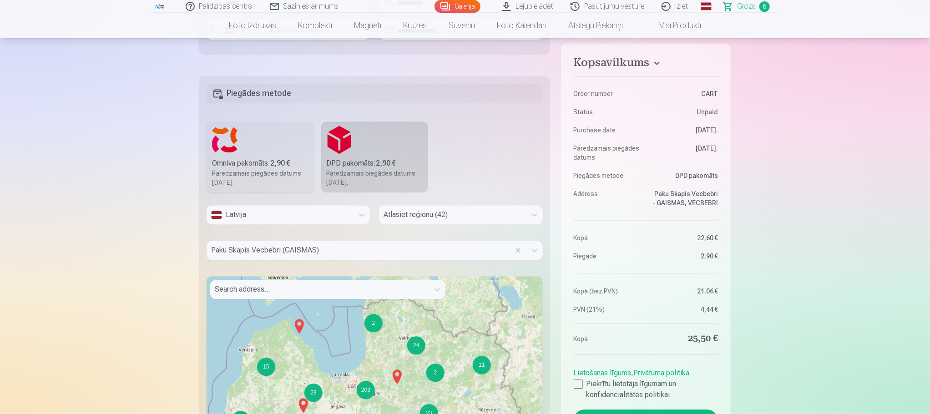
scroll to position [1076, 0]
